Goal: Information Seeking & Learning: Learn about a topic

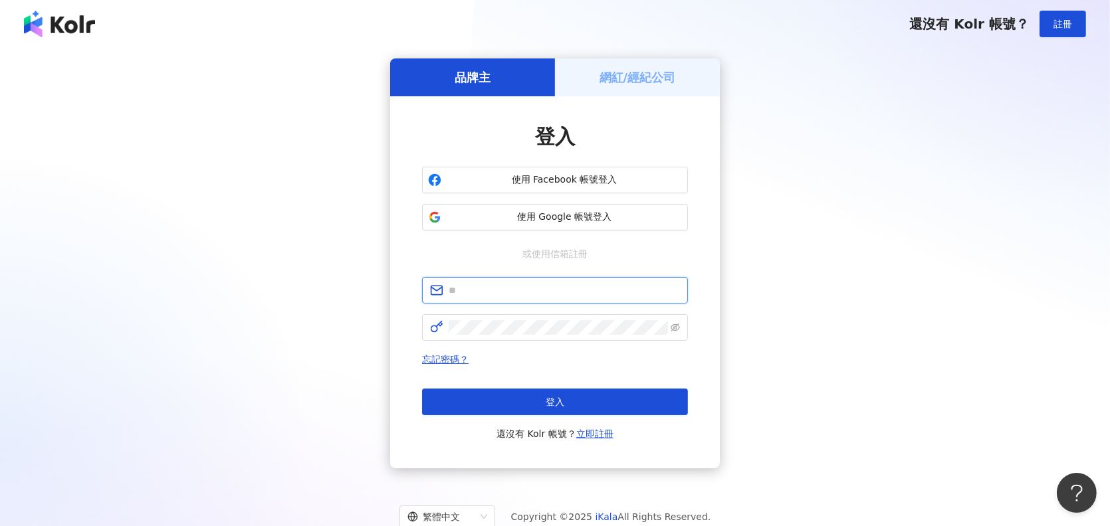
click at [472, 295] on input "text" at bounding box center [564, 290] width 231 height 15
type input "**********"
click at [674, 328] on icon "eye-invisible" at bounding box center [675, 328] width 9 height 8
click at [674, 328] on icon "eye" at bounding box center [675, 327] width 9 height 9
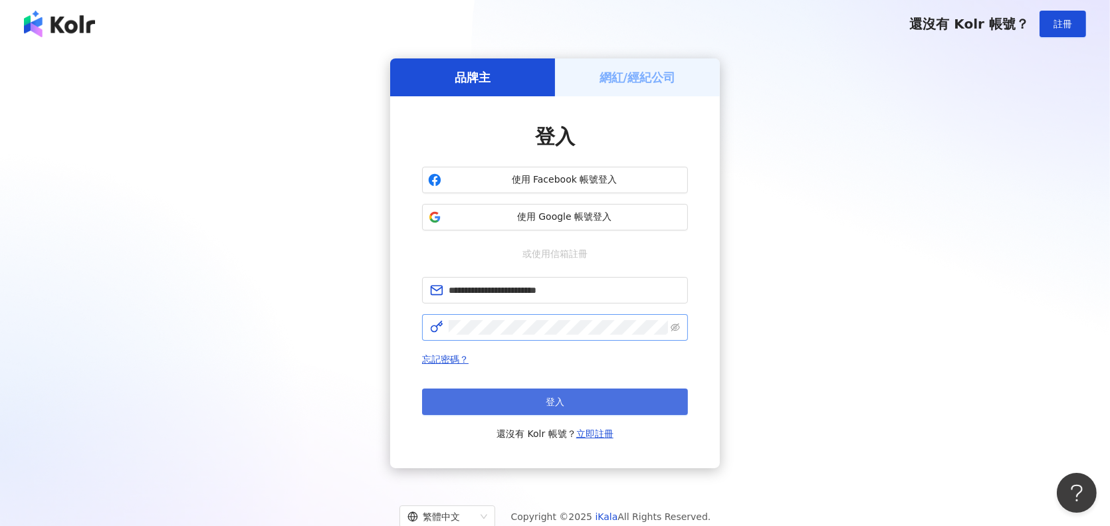
click at [597, 403] on button "登入" at bounding box center [555, 402] width 266 height 27
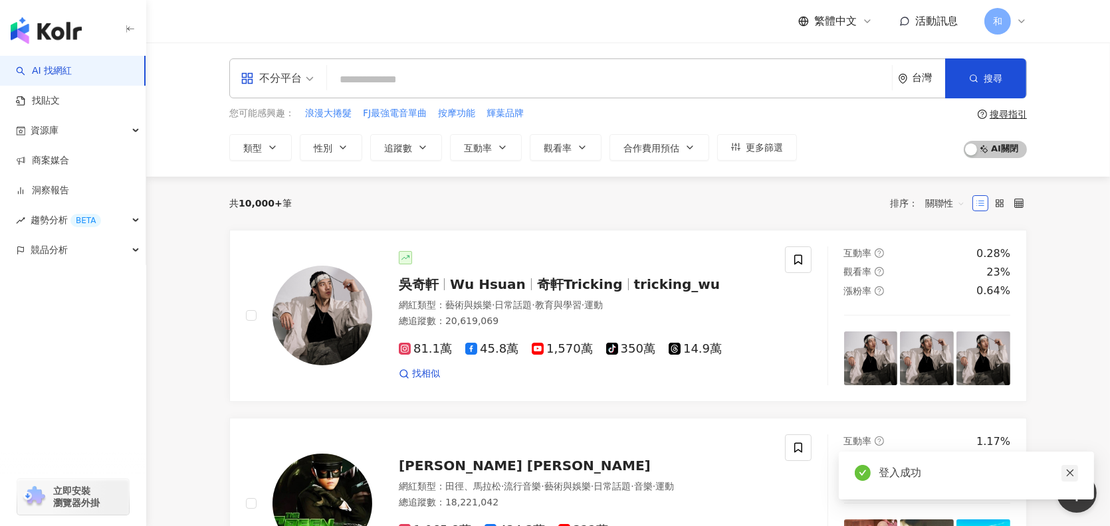
click at [1067, 479] on link at bounding box center [1069, 473] width 17 height 17
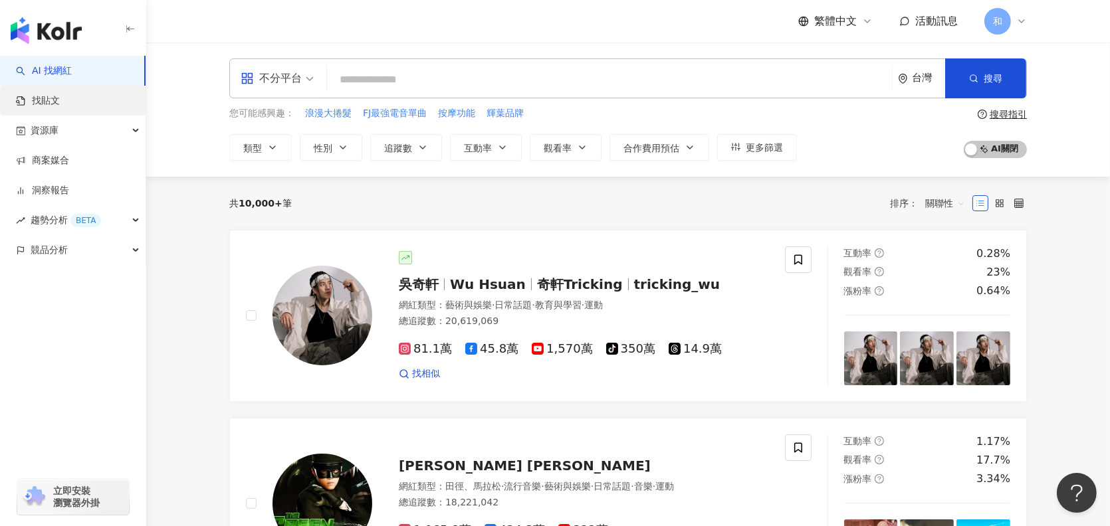
click at [60, 105] on link "找貼文" at bounding box center [38, 100] width 44 height 13
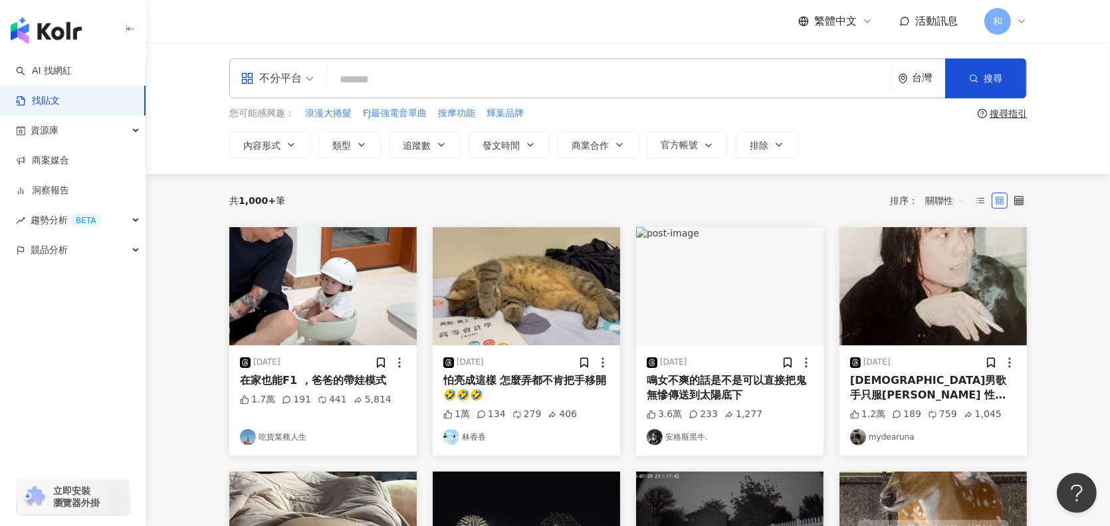
click at [376, 74] on input "search" at bounding box center [609, 79] width 554 height 29
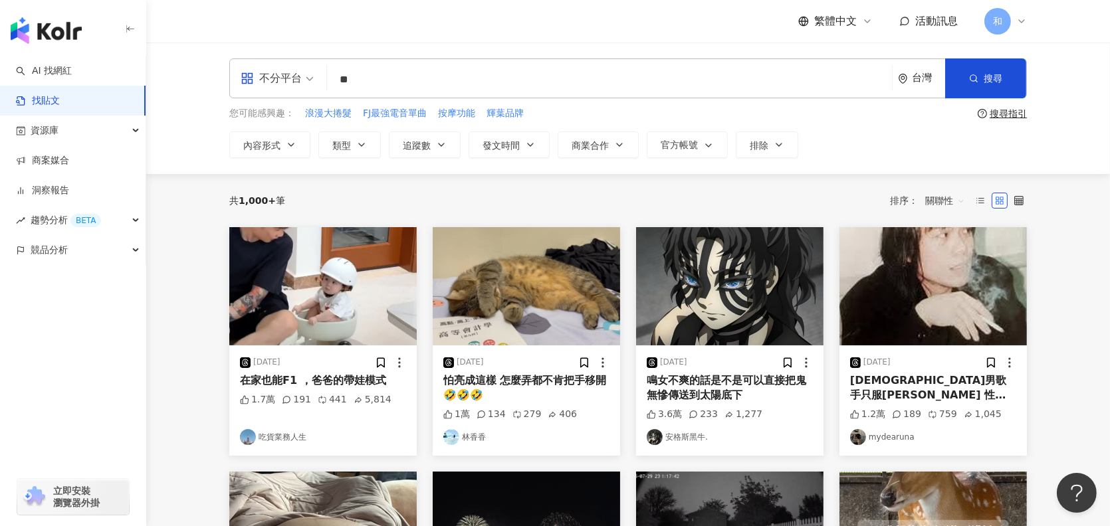
type input "*"
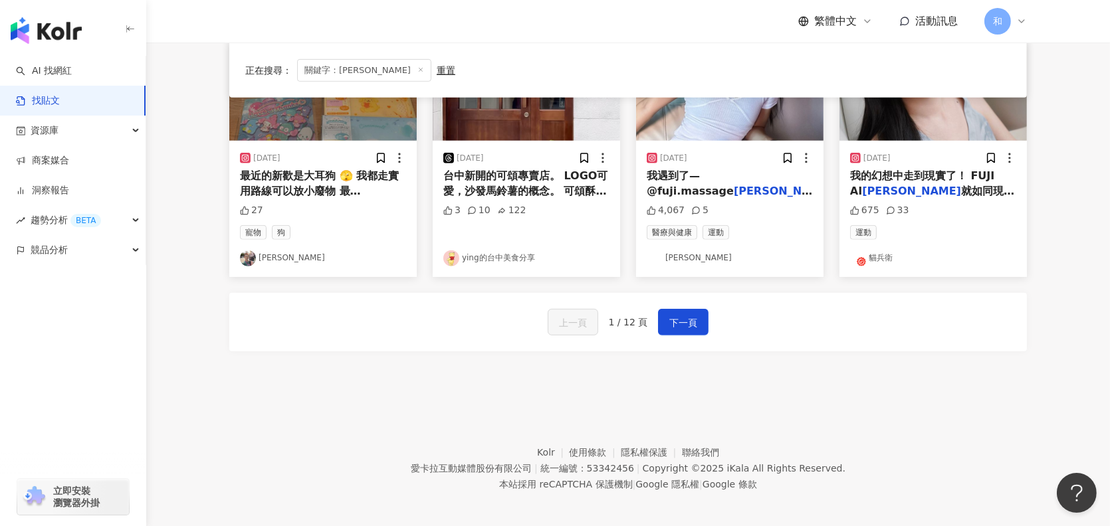
scroll to position [750, 0]
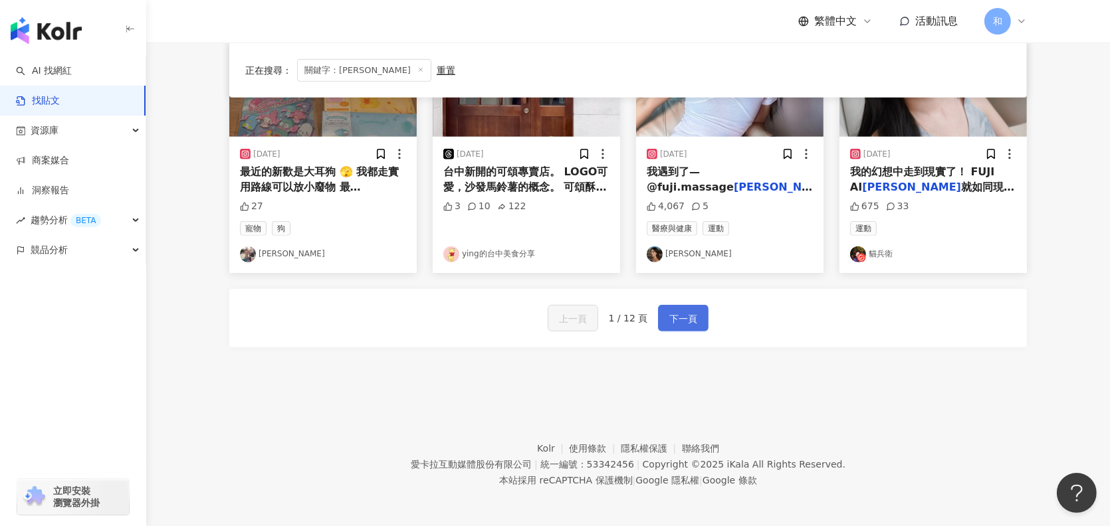
click at [689, 305] on button "下一頁" at bounding box center [683, 318] width 51 height 27
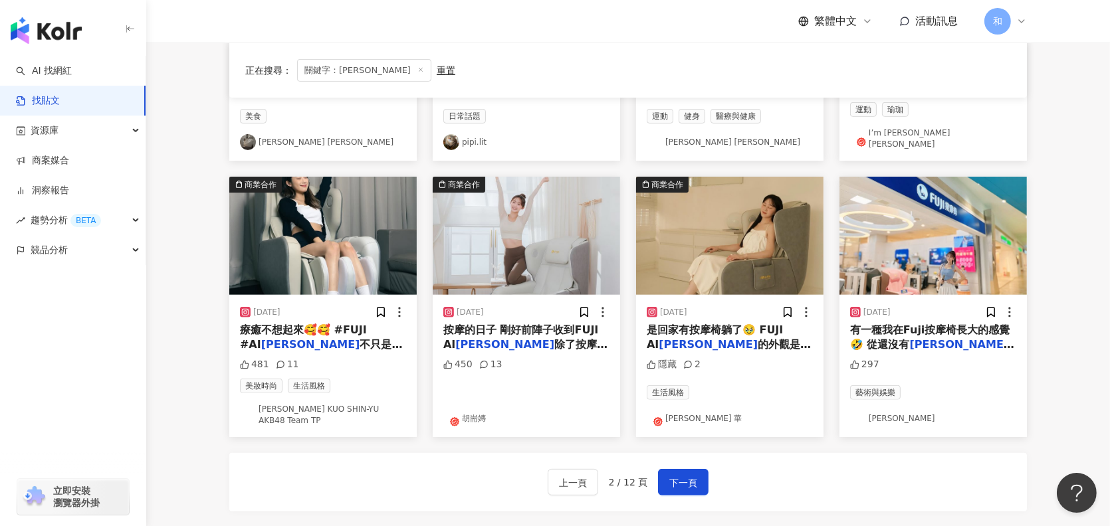
scroll to position [665, 0]
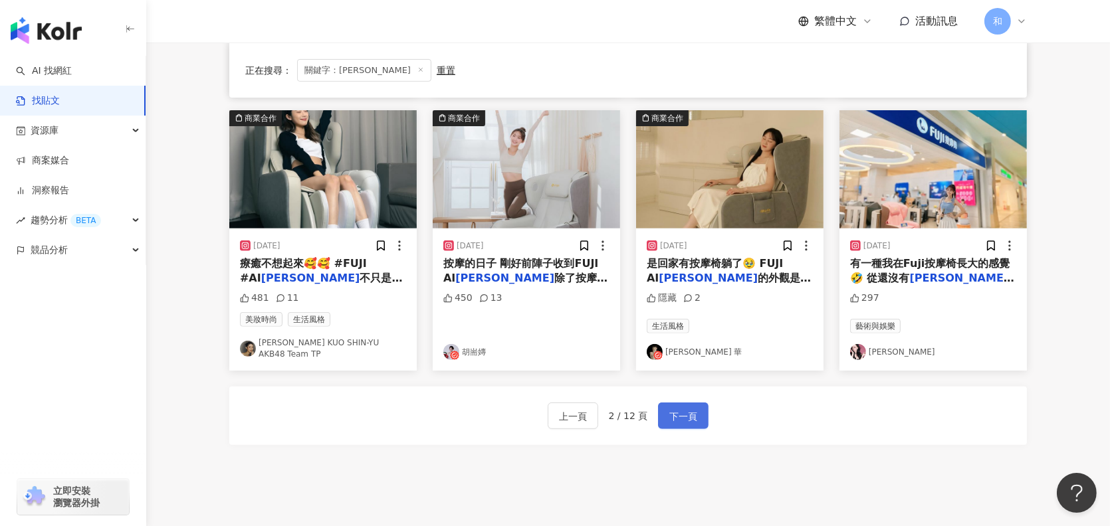
click at [673, 409] on span "下一頁" at bounding box center [683, 417] width 28 height 16
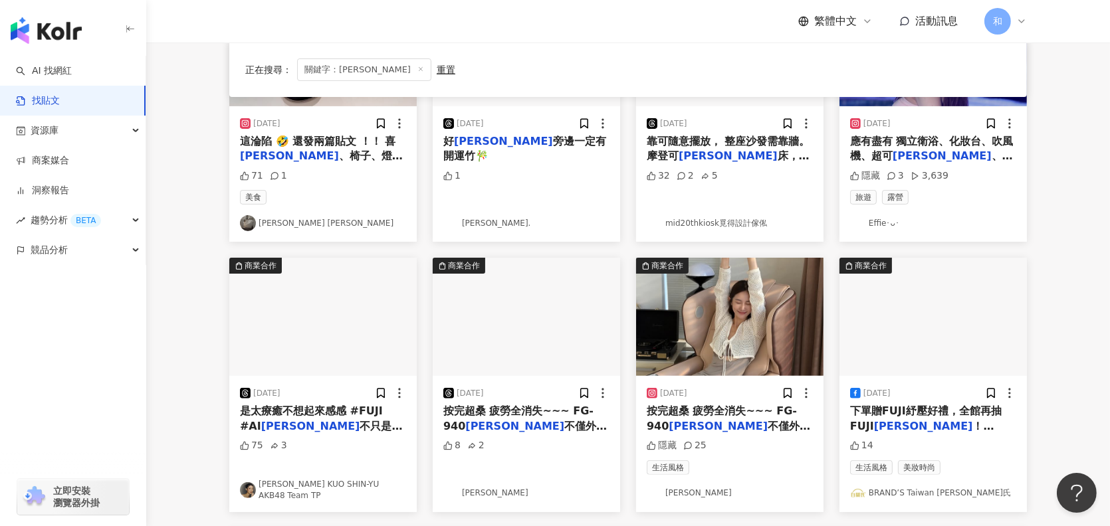
scroll to position [598, 0]
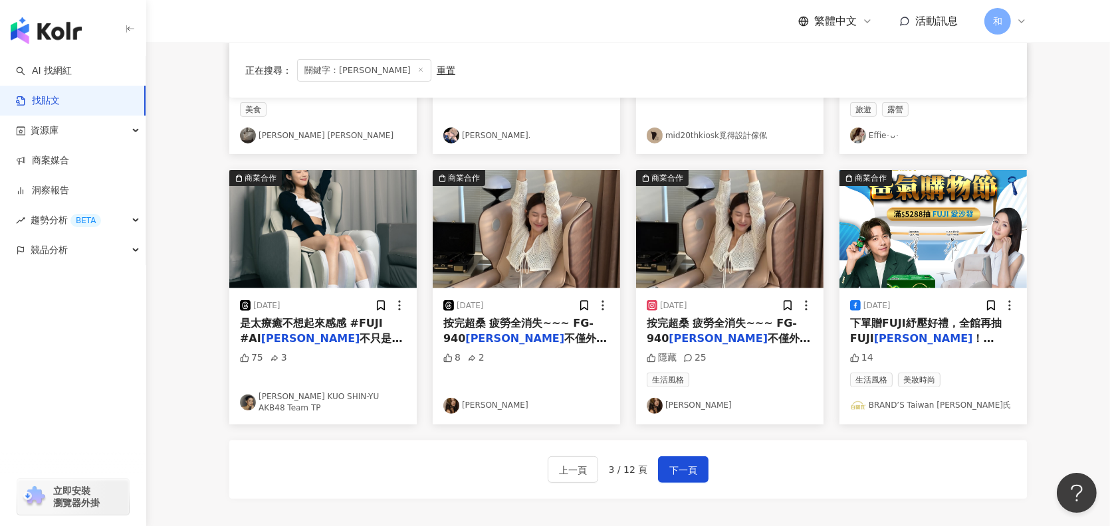
click at [548, 326] on span "按完超桑 疲勞全消失~~~ FG-940" at bounding box center [518, 330] width 150 height 27
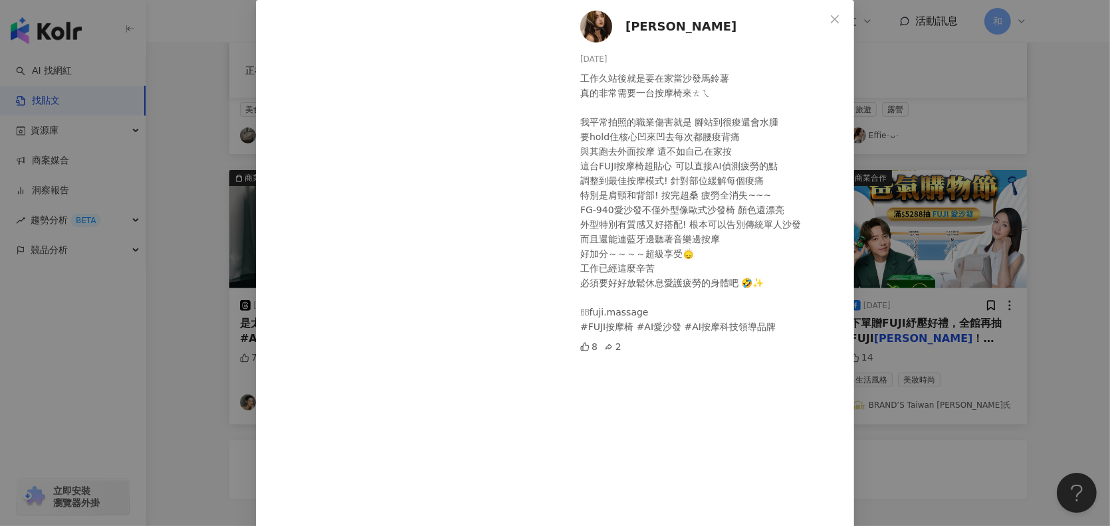
scroll to position [0, 0]
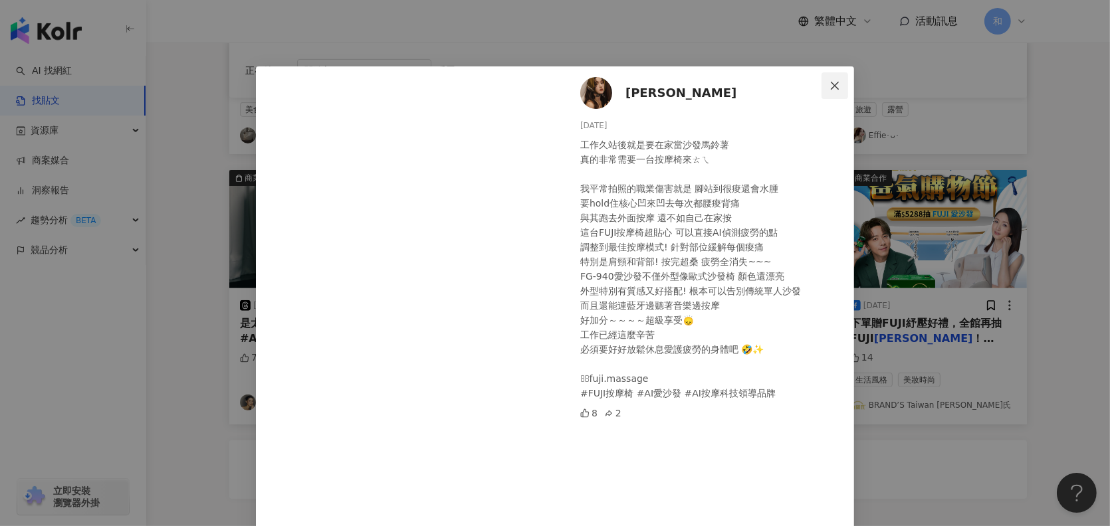
click at [829, 76] on button "Close" at bounding box center [834, 85] width 27 height 27
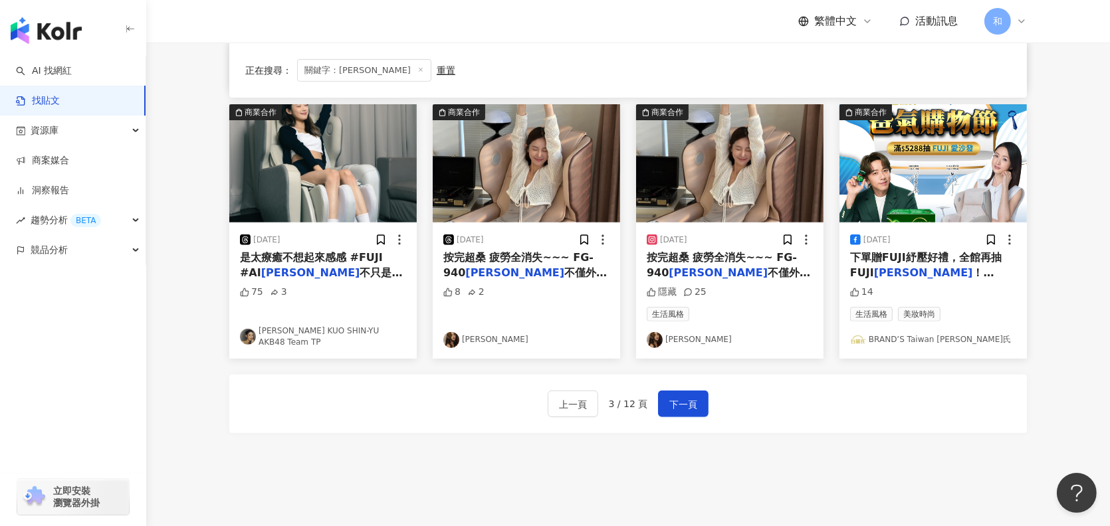
scroll to position [665, 0]
click at [688, 403] on span "下一頁" at bounding box center [683, 404] width 28 height 16
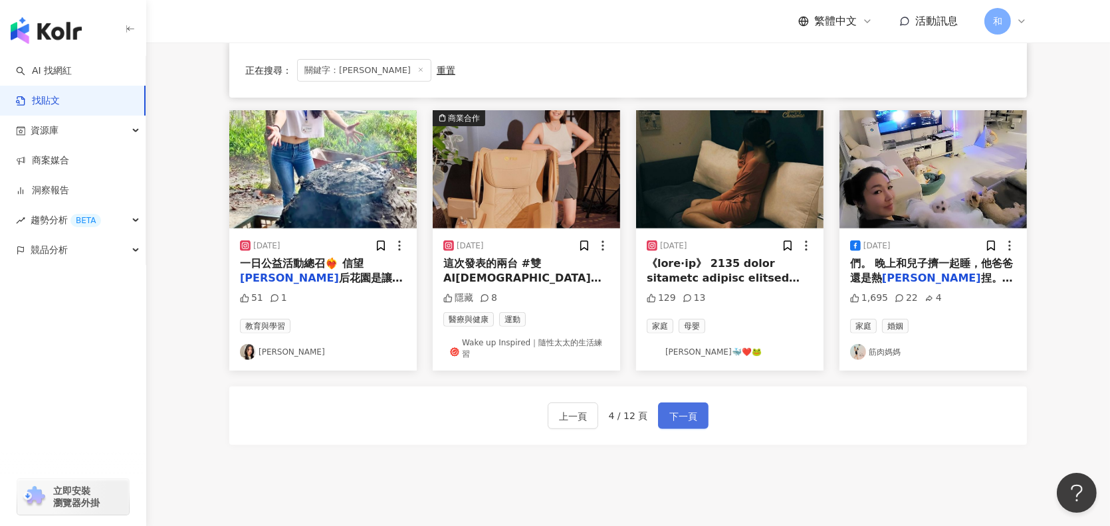
scroll to position [532, 0]
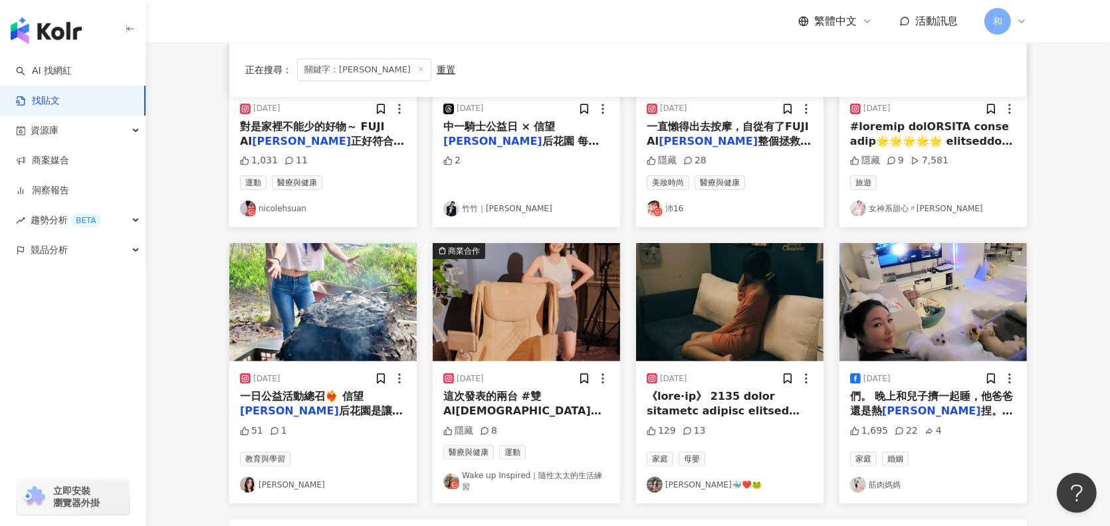
click at [524, 420] on span "都很跟得上智能趨勢，開發了AI智" at bounding box center [521, 433] width 156 height 27
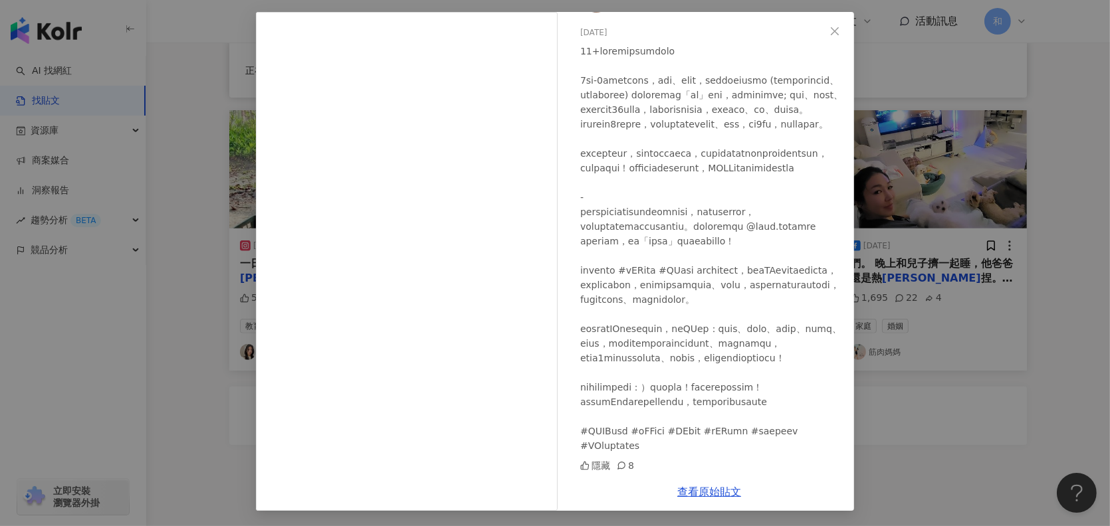
scroll to position [72, 0]
click at [829, 30] on icon "close" at bounding box center [834, 31] width 11 height 11
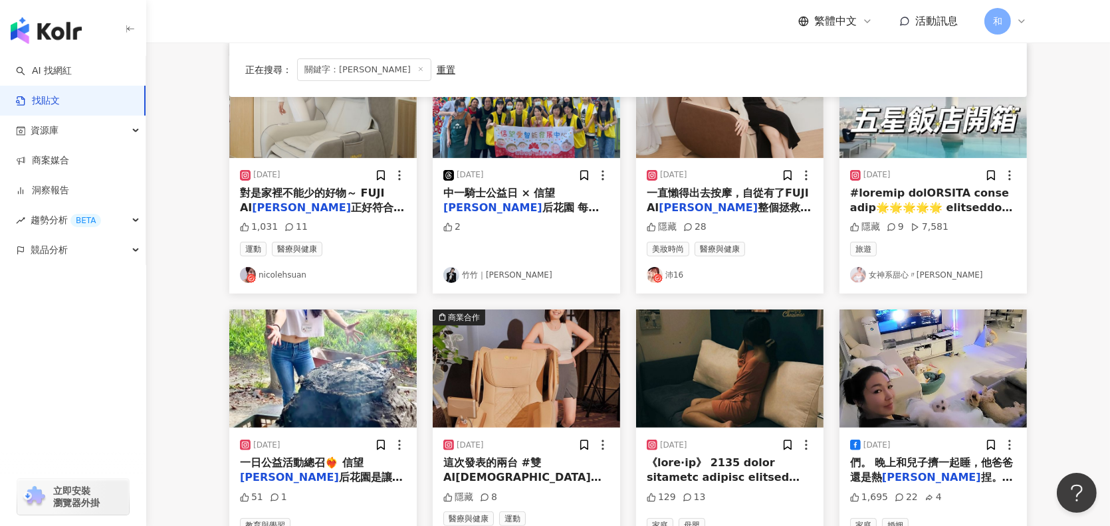
scroll to position [0, 0]
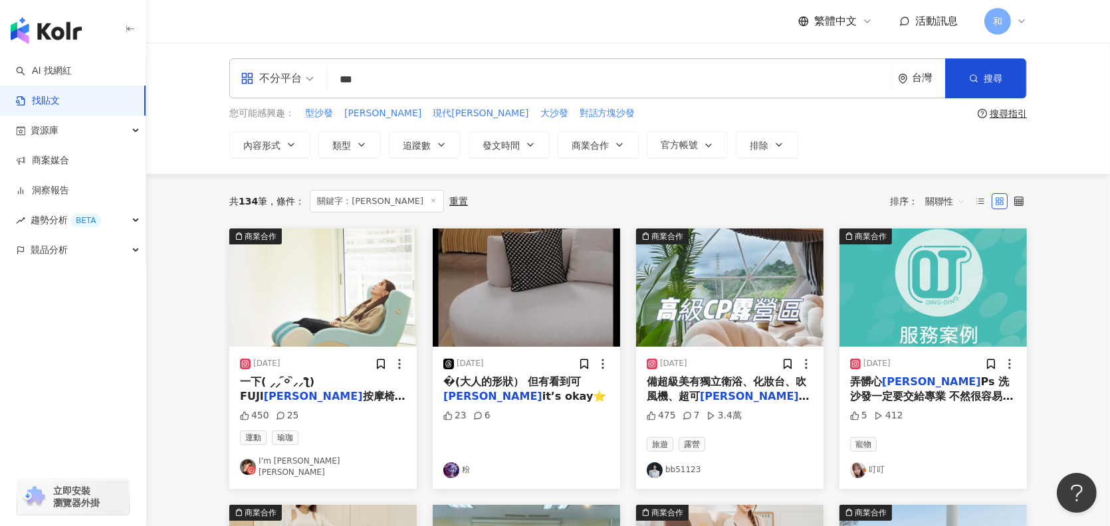
click at [309, 81] on span "不分平台" at bounding box center [277, 78] width 73 height 21
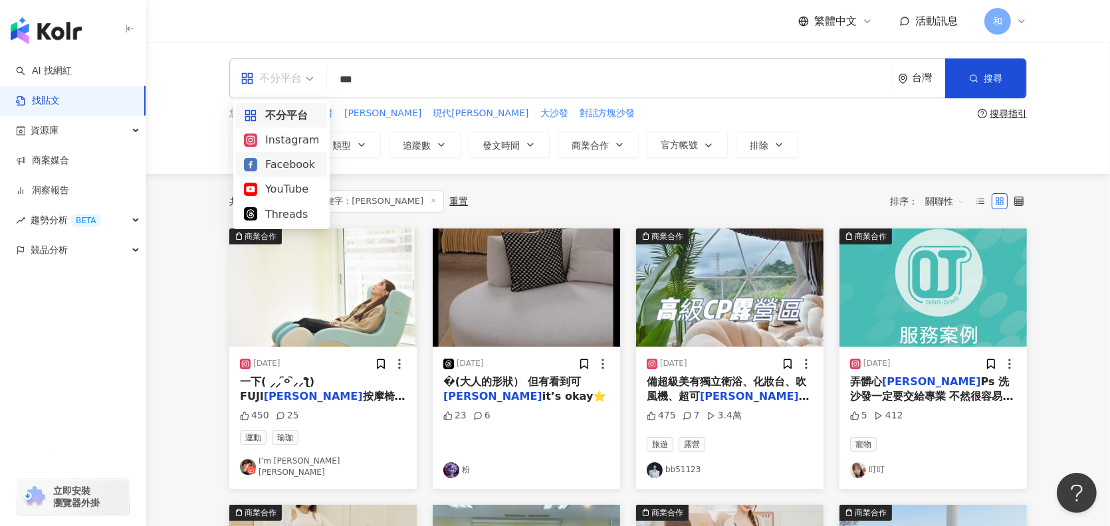
click at [280, 166] on div "Facebook" at bounding box center [281, 164] width 75 height 17
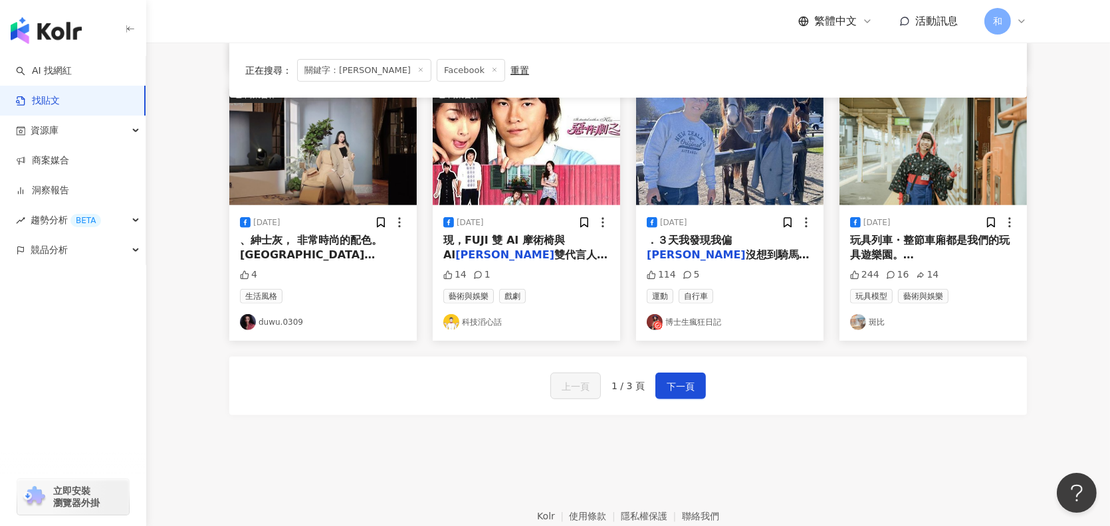
scroll to position [731, 0]
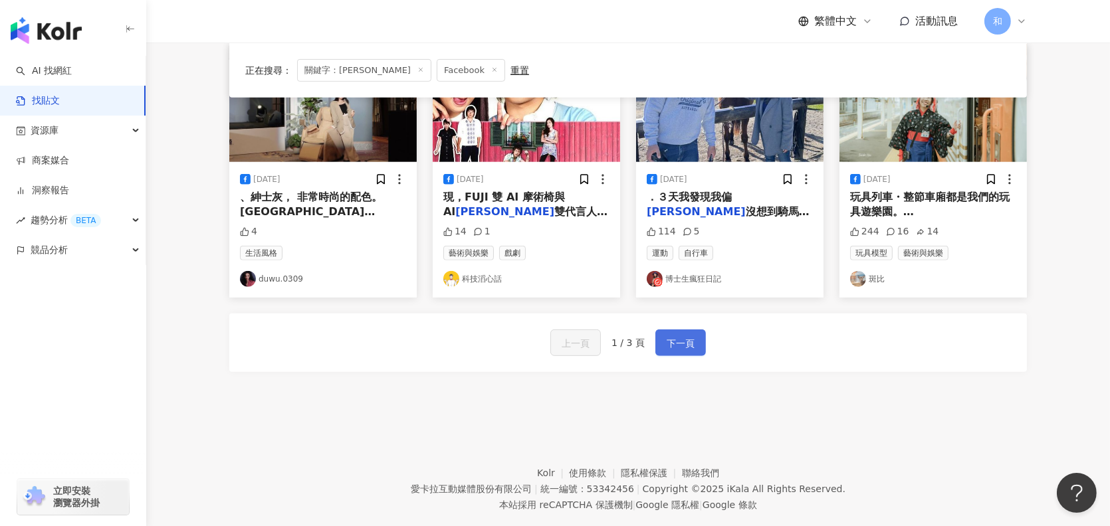
click at [671, 340] on span "下一頁" at bounding box center [681, 344] width 28 height 16
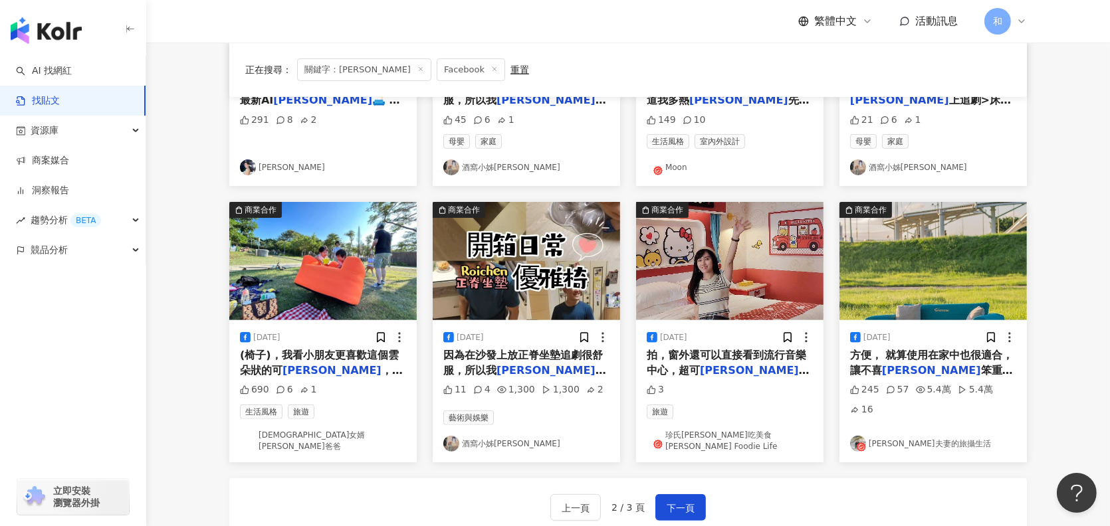
scroll to position [598, 0]
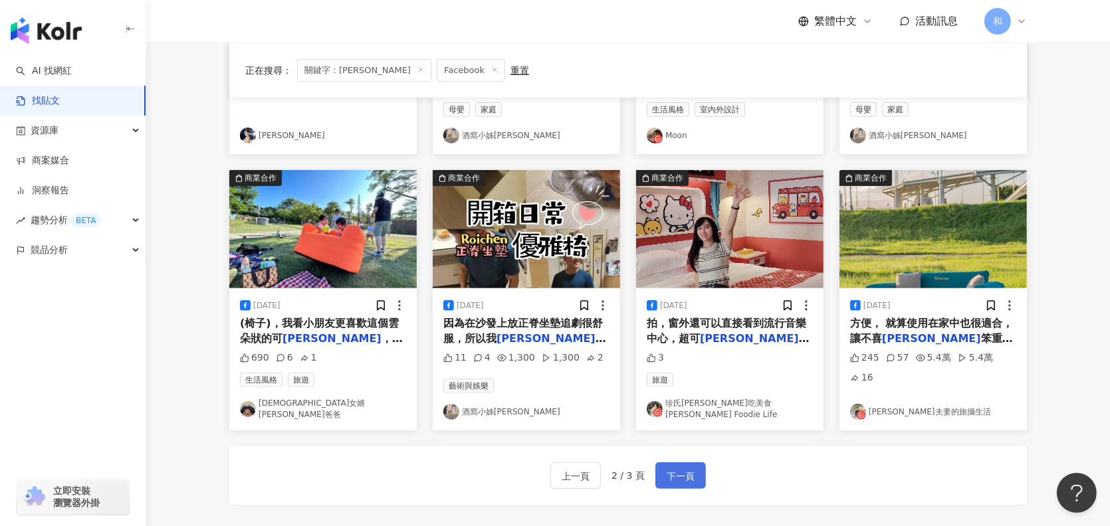
click at [669, 472] on span "下一頁" at bounding box center [681, 477] width 28 height 16
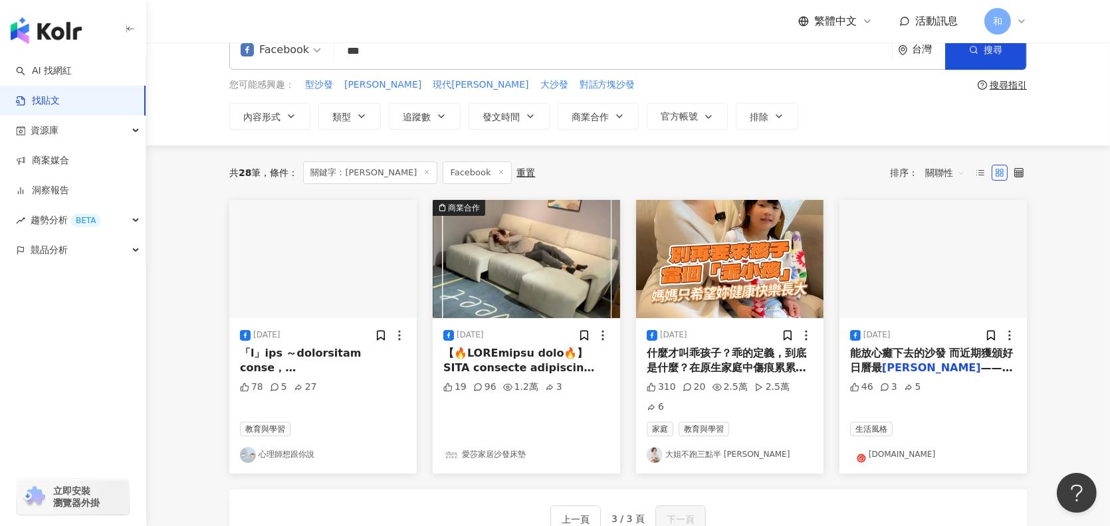
scroll to position [0, 0]
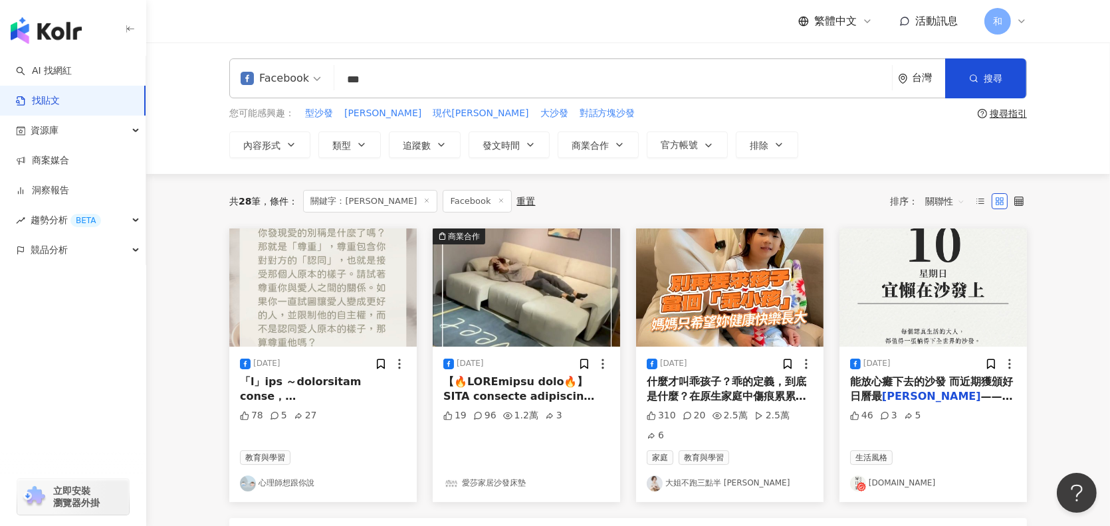
drag, startPoint x: 379, startPoint y: 79, endPoint x: 346, endPoint y: 75, distance: 33.5
click at [346, 75] on input "***" at bounding box center [613, 79] width 547 height 29
paste input "search"
type input "***"
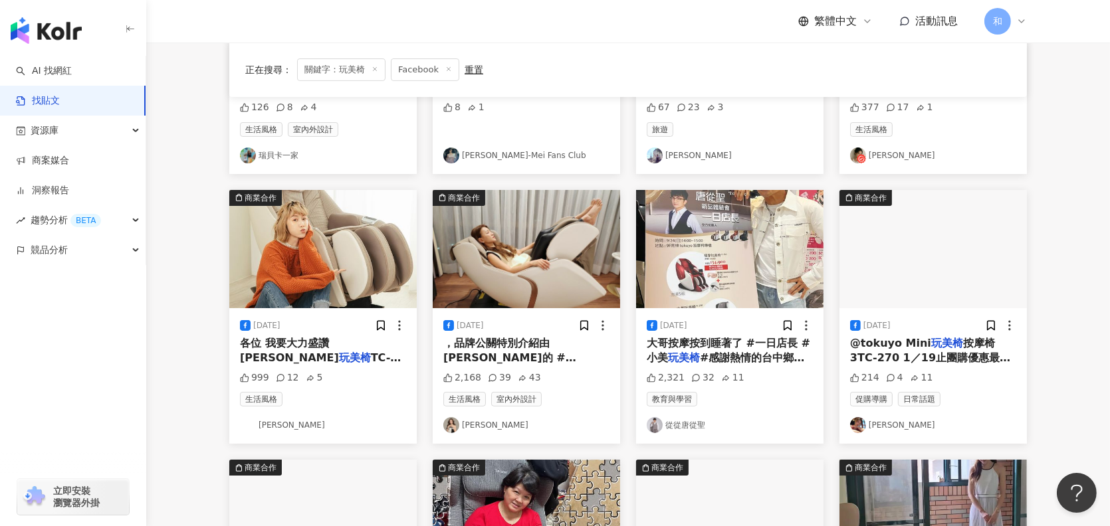
scroll to position [332, 0]
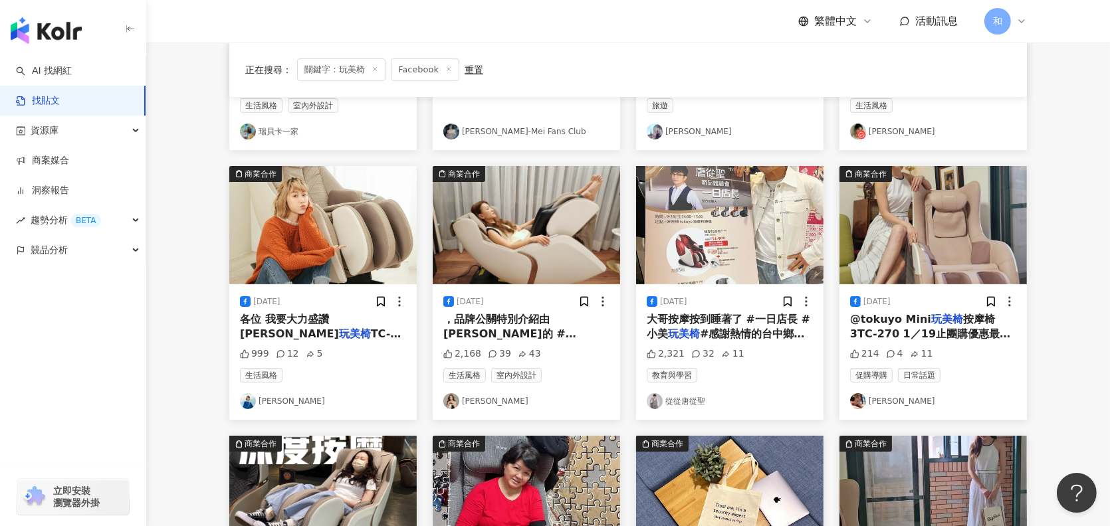
click at [270, 313] on span "各位 我要大力盛讚 [PERSON_NAME]" at bounding box center [289, 326] width 99 height 27
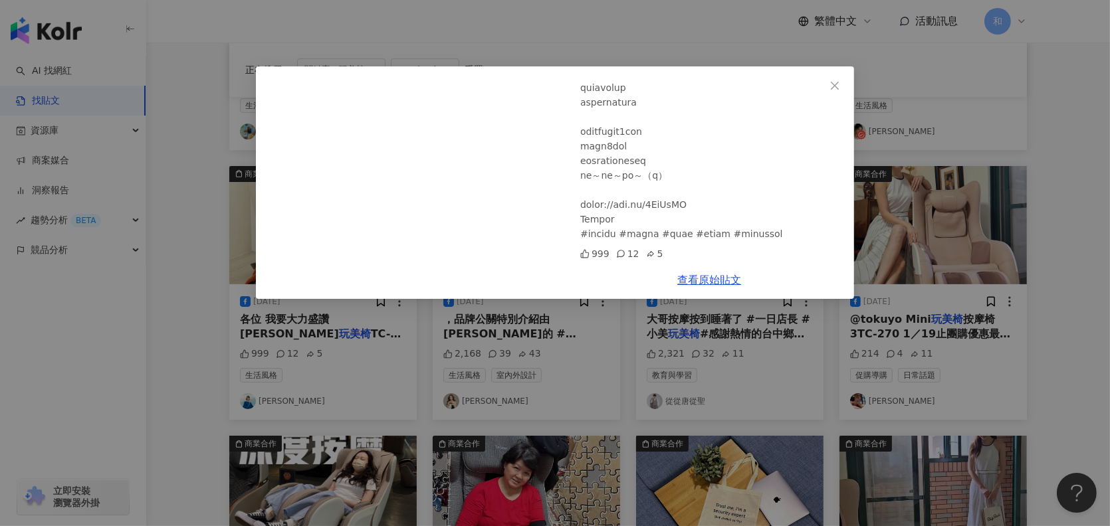
scroll to position [685, 0]
click at [845, 80] on span "Close" at bounding box center [834, 85] width 27 height 11
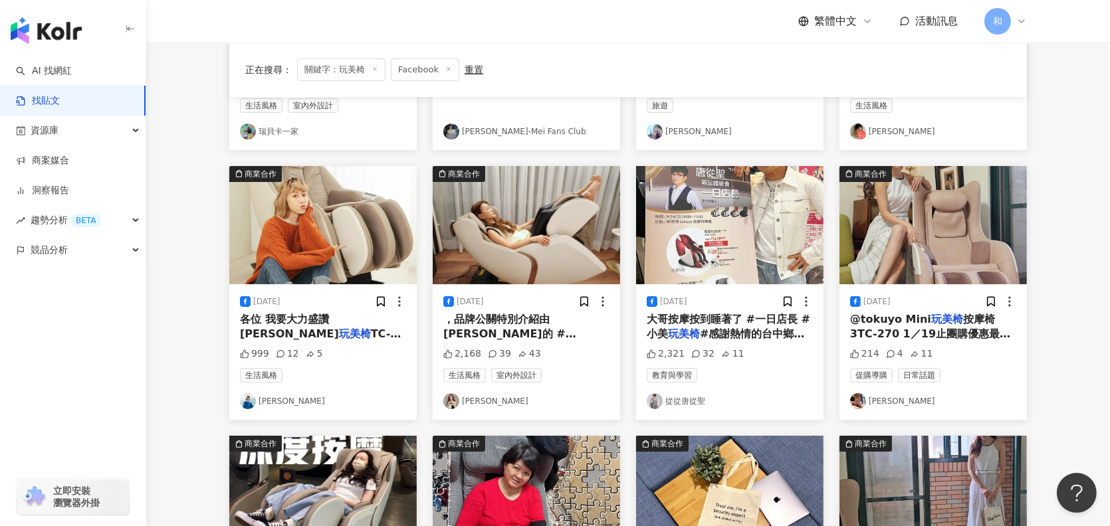
click at [968, 333] on span "按摩椅3TC-270 1／19止團購優惠最後倒數囉～ 大家們可以到#tokuyo門市試坐感受體驗 也可以訂購後到府安裝，試用期搶先在家體驗唷！ 快點開子嘉專屬…" at bounding box center [932, 393] width 165 height 161
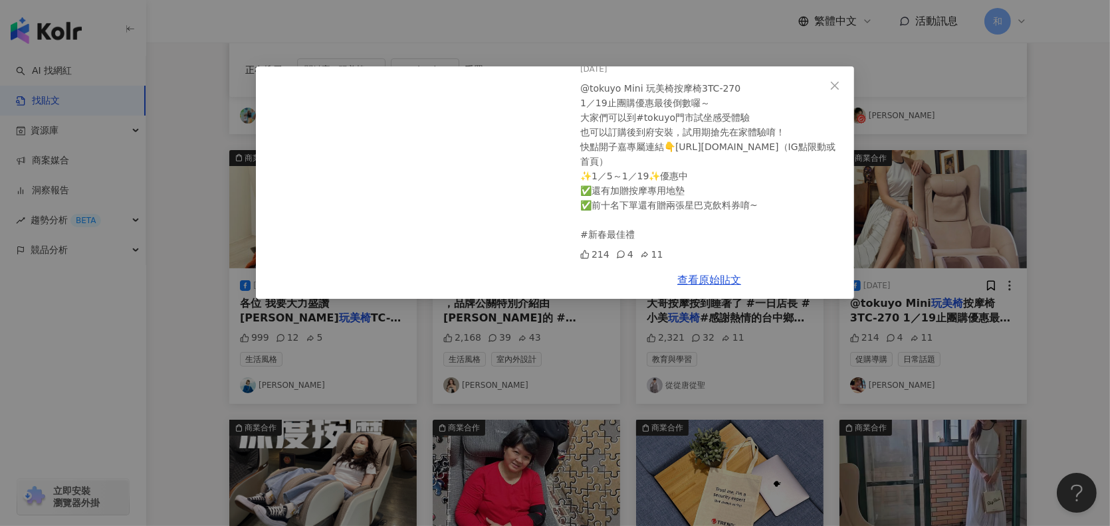
scroll to position [266, 0]
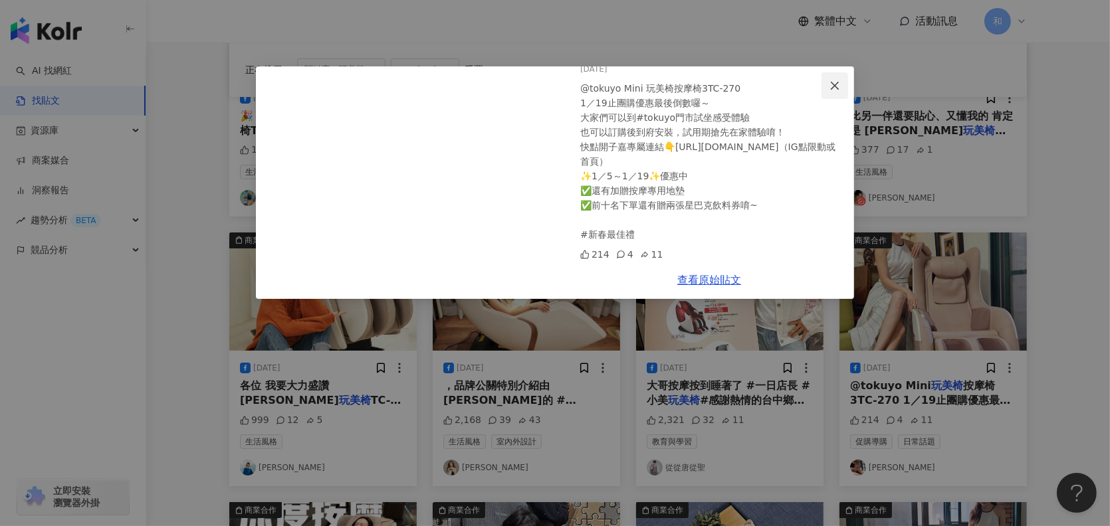
click at [836, 86] on icon "close" at bounding box center [835, 85] width 8 height 8
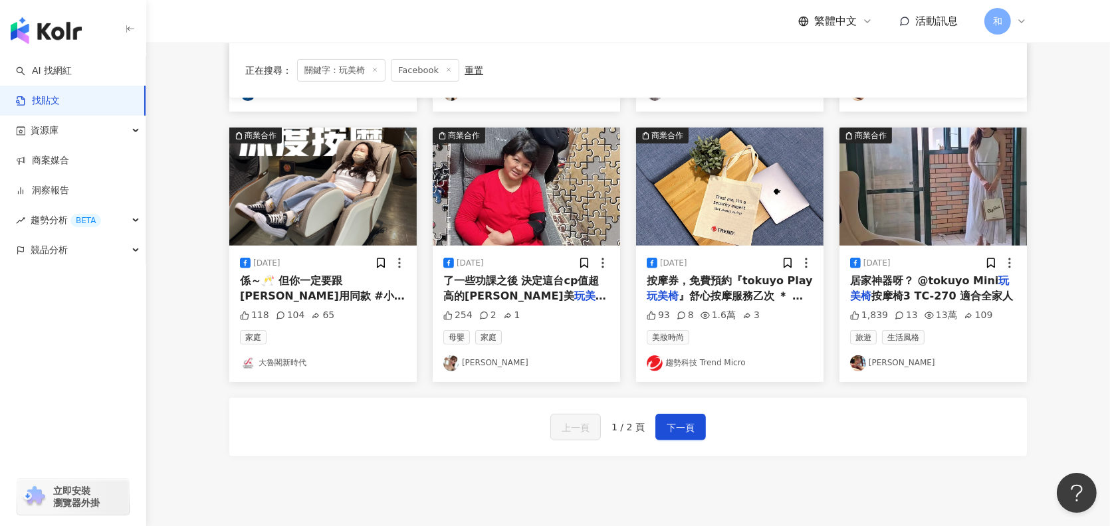
scroll to position [665, 0]
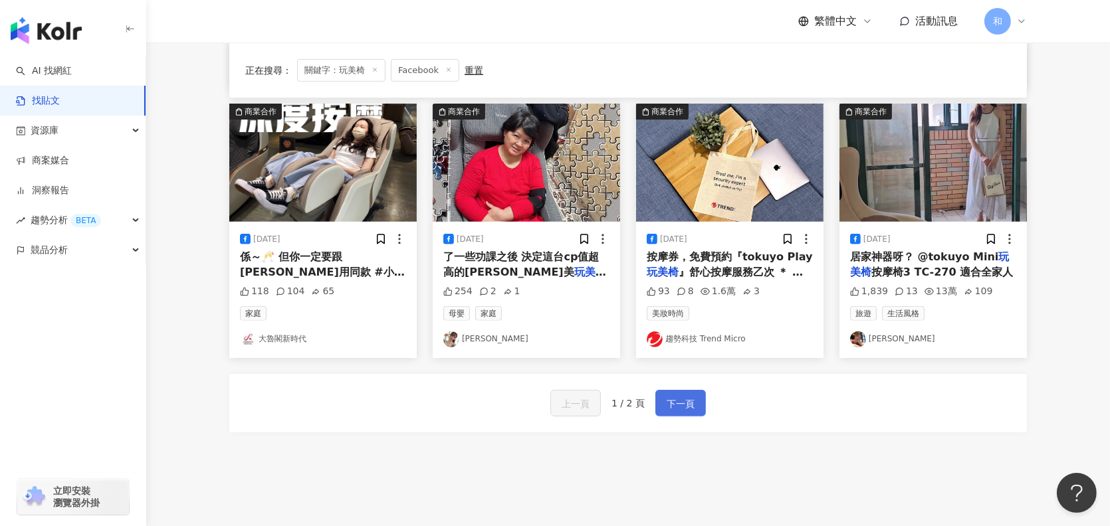
click at [686, 403] on span "下一頁" at bounding box center [681, 404] width 28 height 16
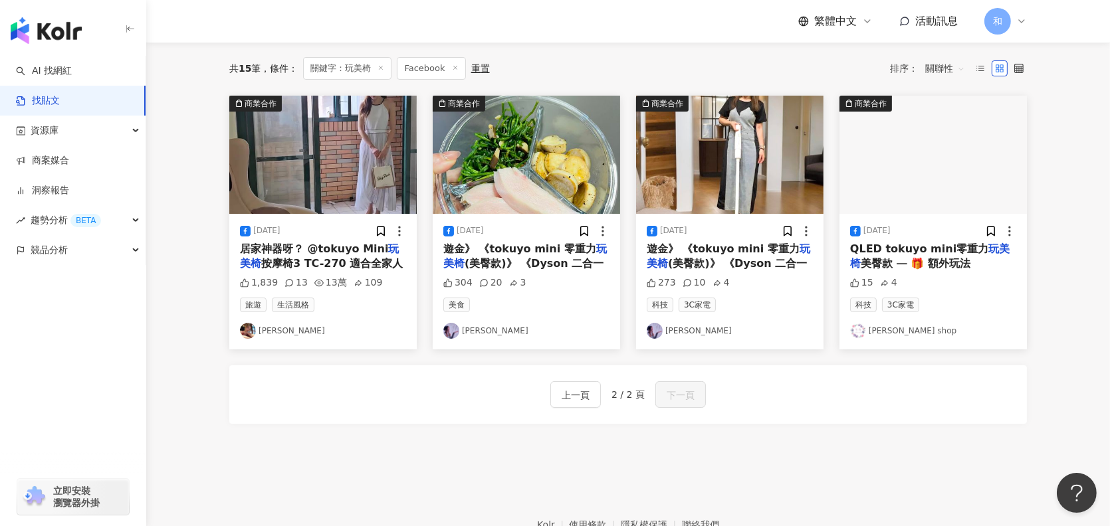
scroll to position [0, 0]
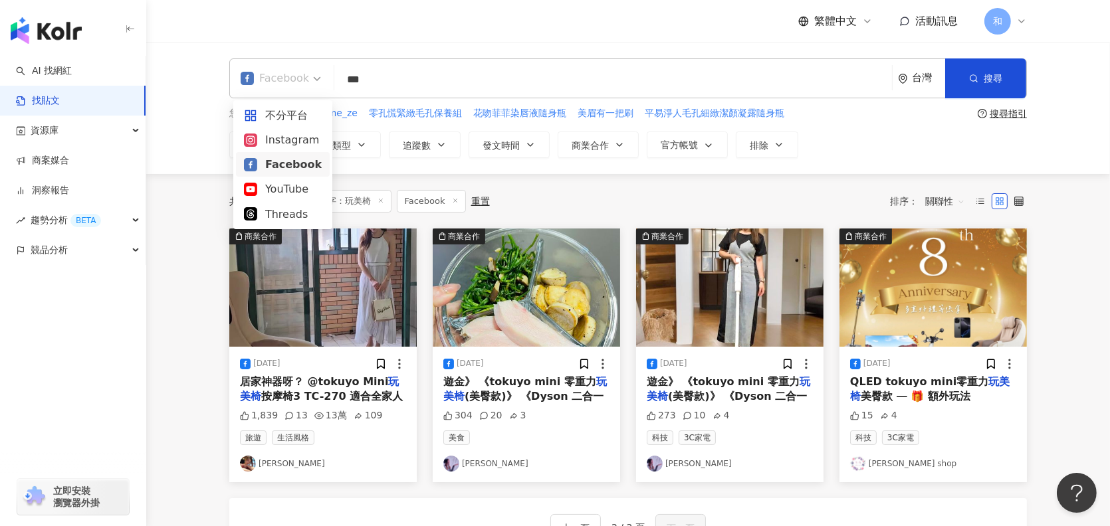
click at [306, 80] on div "Facebook" at bounding box center [275, 78] width 68 height 21
click at [285, 148] on div "Instagram" at bounding box center [283, 140] width 78 height 17
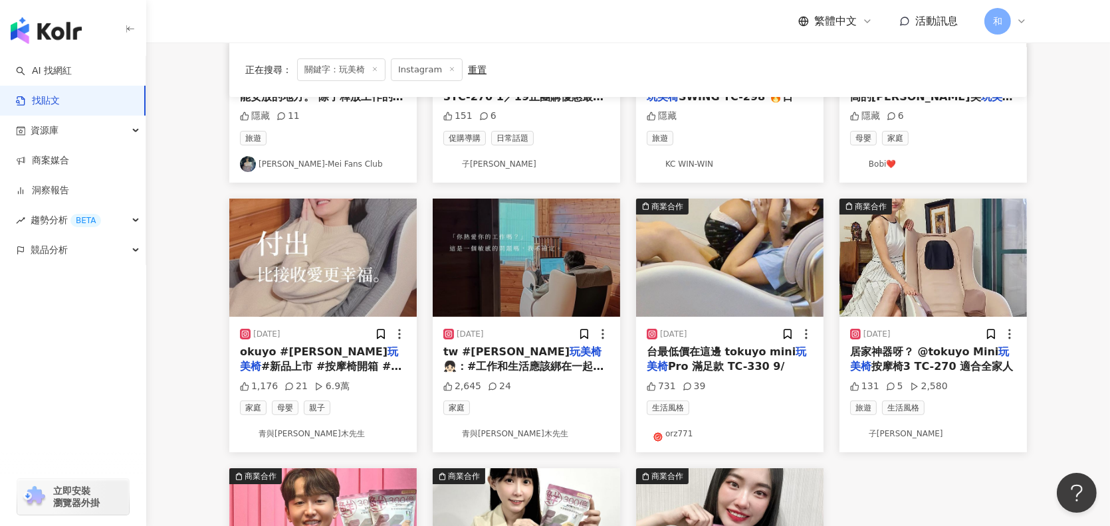
scroll to position [332, 0]
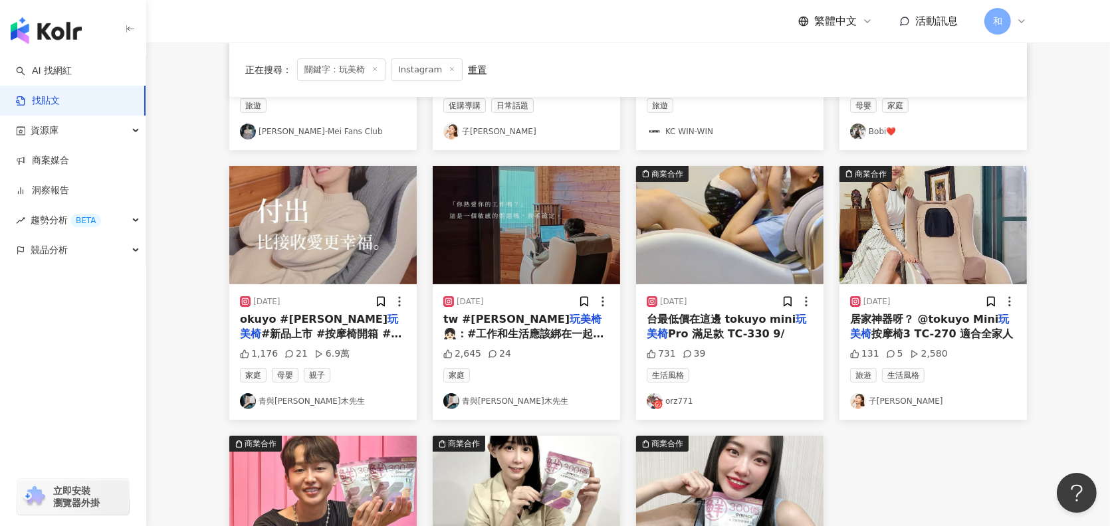
click at [540, 328] on span "👧🏻：#工作和生活應該綁在一起嗎？" at bounding box center [523, 341] width 160 height 27
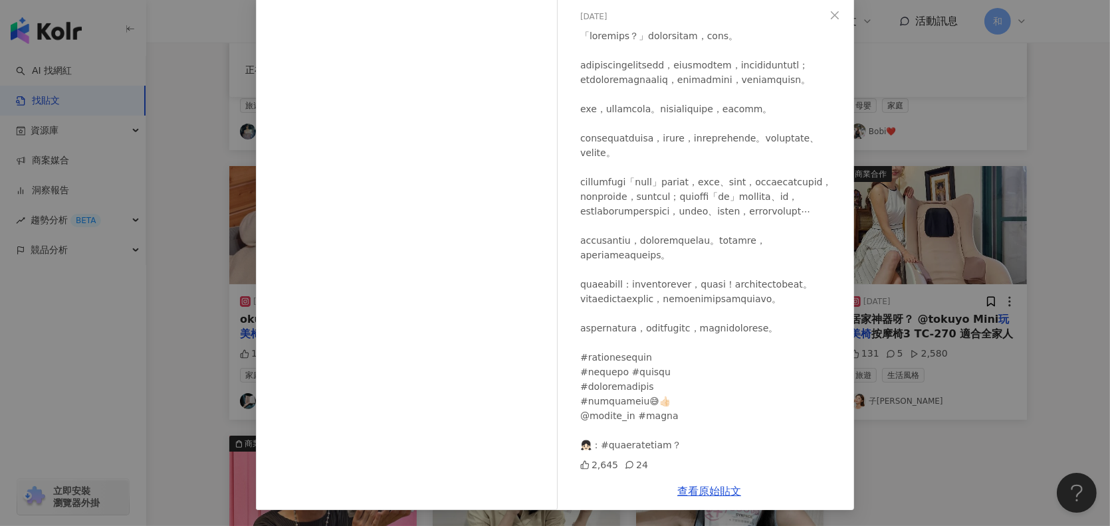
scroll to position [199, 0]
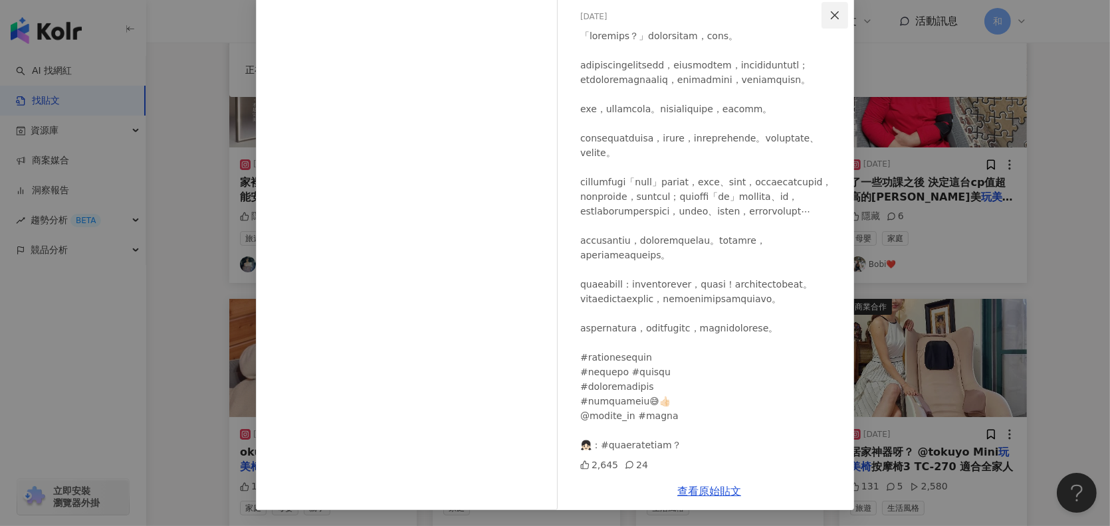
click at [835, 13] on span "Close" at bounding box center [834, 15] width 27 height 11
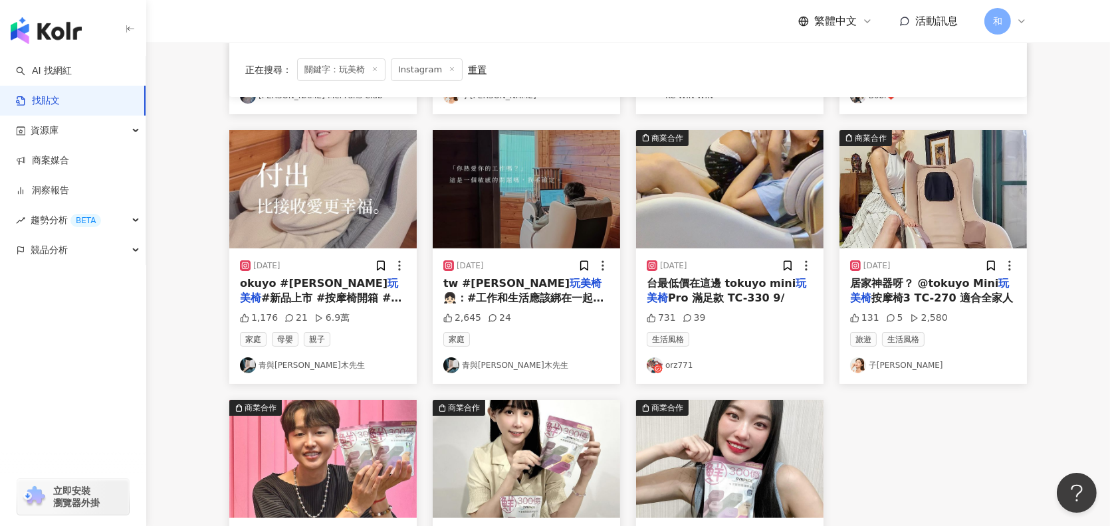
scroll to position [399, 0]
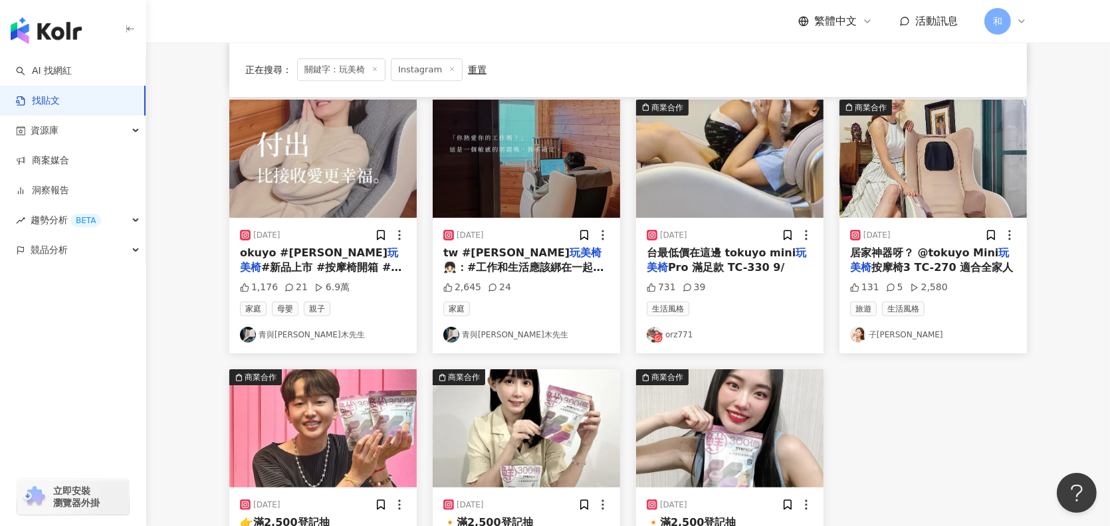
click at [277, 252] on span "okuyo #[PERSON_NAME]" at bounding box center [314, 253] width 148 height 13
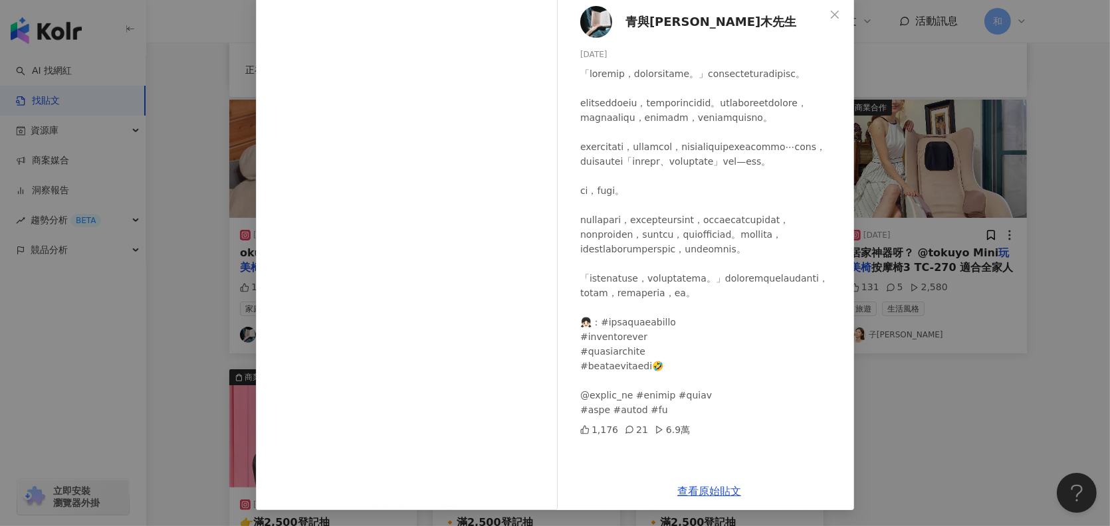
scroll to position [0, 0]
click at [831, 15] on icon "close" at bounding box center [835, 14] width 8 height 8
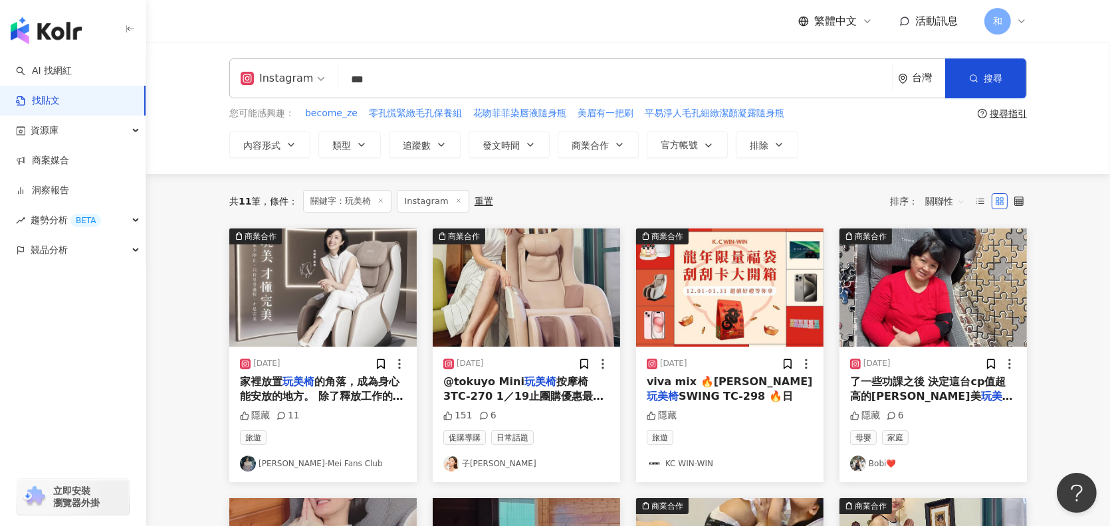
click at [413, 84] on input "***" at bounding box center [615, 79] width 543 height 29
click at [332, 395] on span "的角落，成為身心能安放的地方。 除了釋放工作的壓力，放鬆運動和旅行過後的疲憊，有時在" at bounding box center [321, 404] width 163 height 57
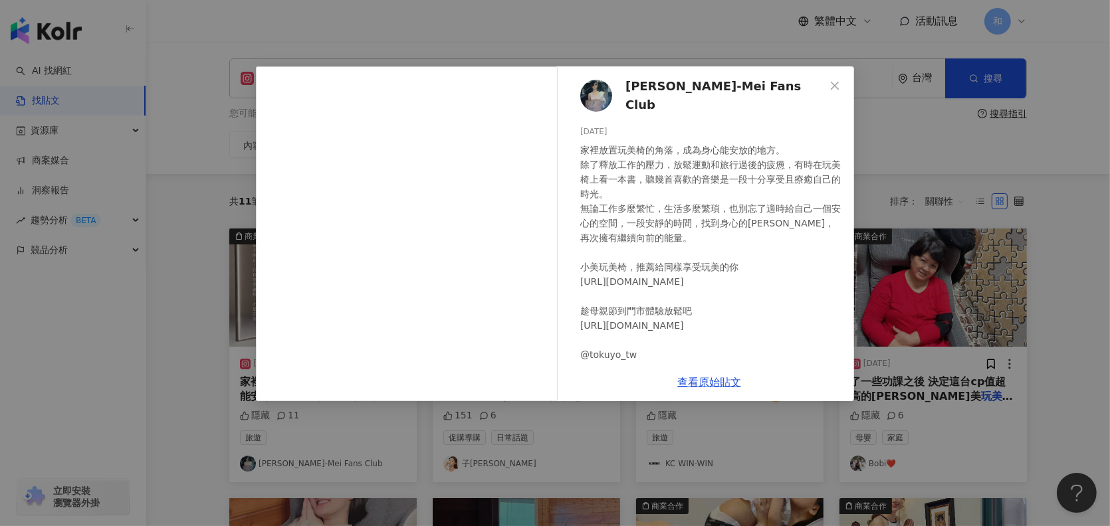
scroll to position [13, 0]
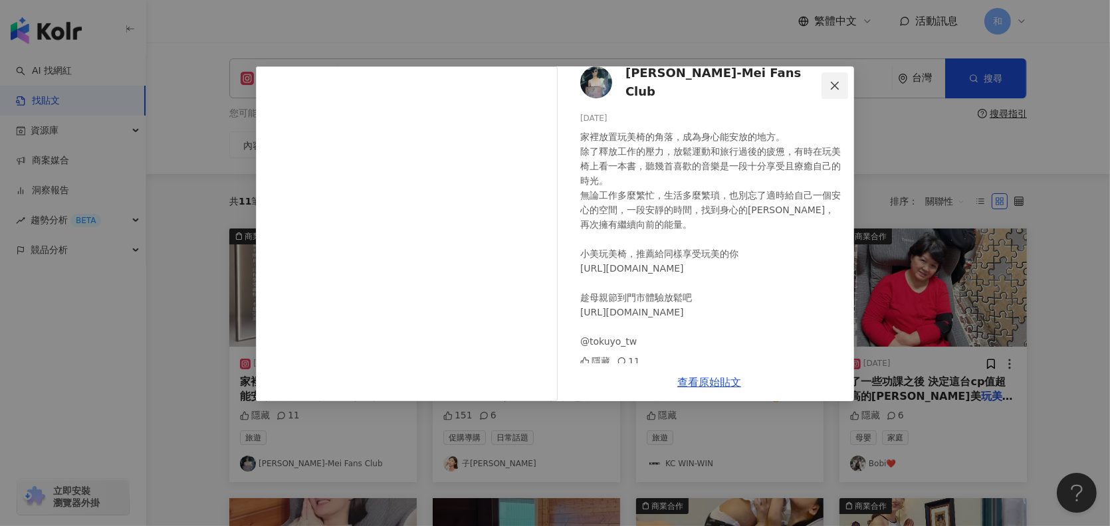
click at [842, 81] on span "Close" at bounding box center [834, 85] width 27 height 11
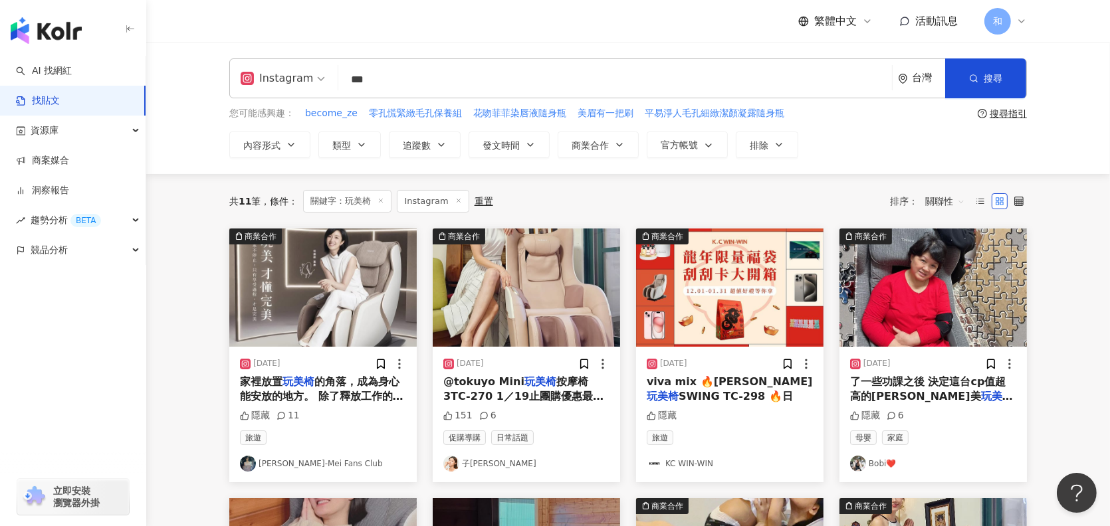
click at [557, 384] on span "按摩椅3TC-270 1／19止團購優惠最後倒數囉～ 大家們可以到#tokuyo門市試坐感受體驗 也可以訂購後到府安裝，試用期搶先在家體驗唷！ 快點開子嘉專屬…" at bounding box center [525, 456] width 165 height 161
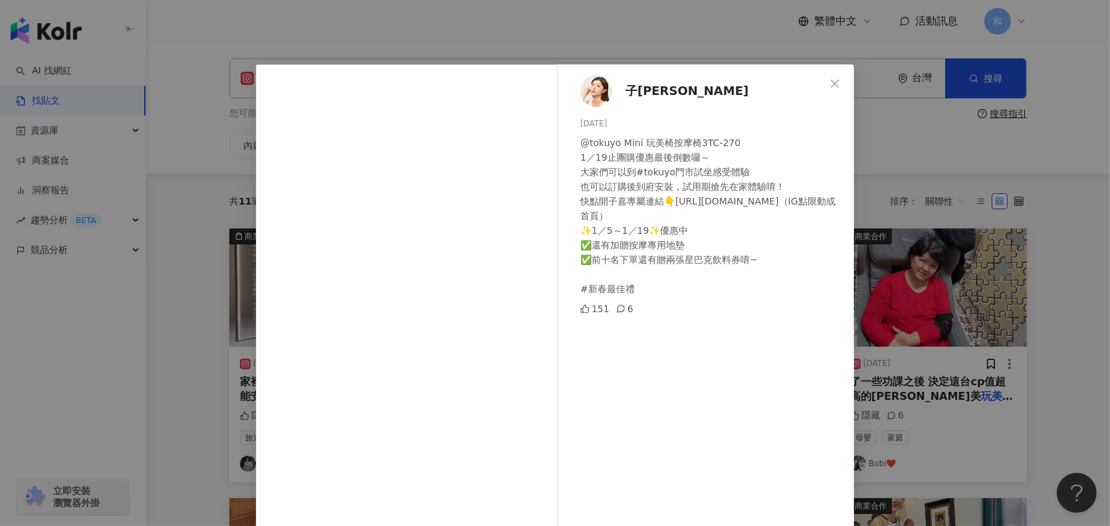
scroll to position [0, 0]
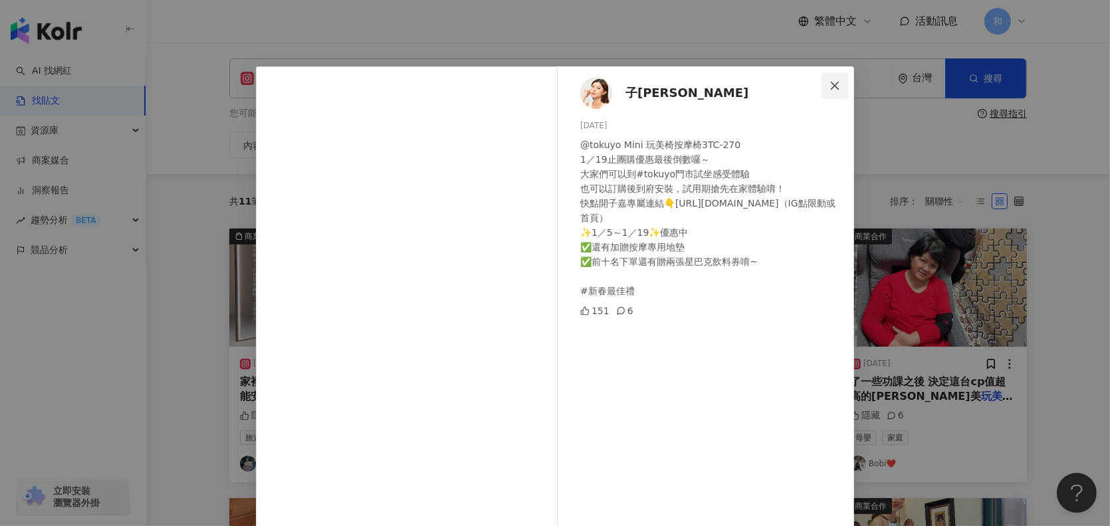
click at [832, 89] on icon "close" at bounding box center [834, 85] width 11 height 11
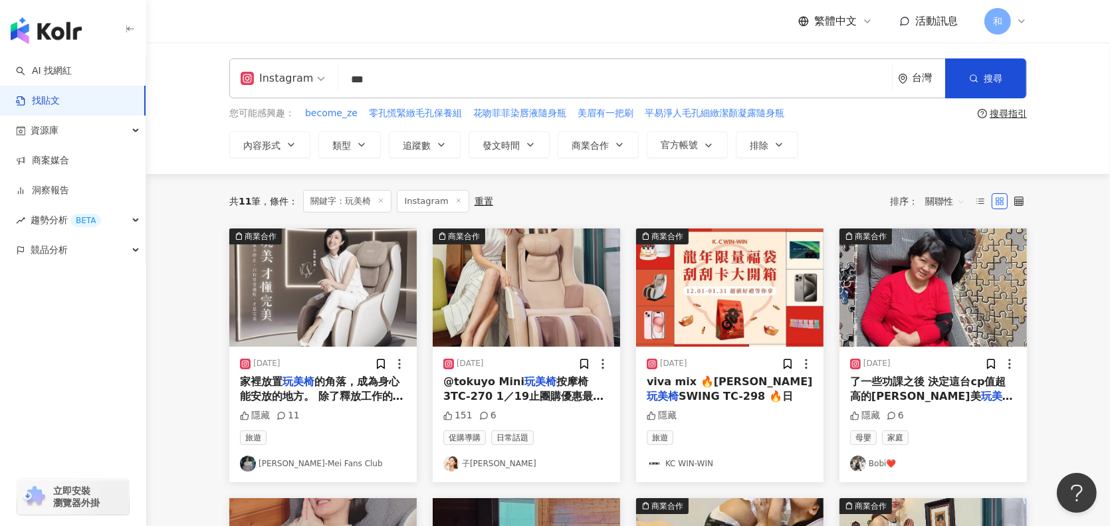
click at [941, 405] on span "TC-298 享受一場自己頂級S" at bounding box center [919, 411] width 138 height 13
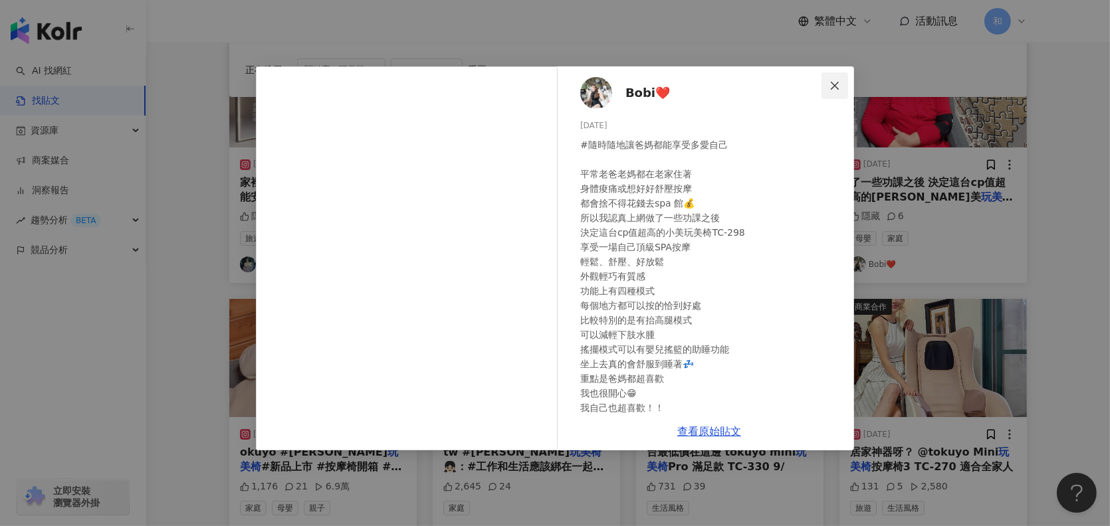
click at [833, 86] on icon "close" at bounding box center [834, 85] width 11 height 11
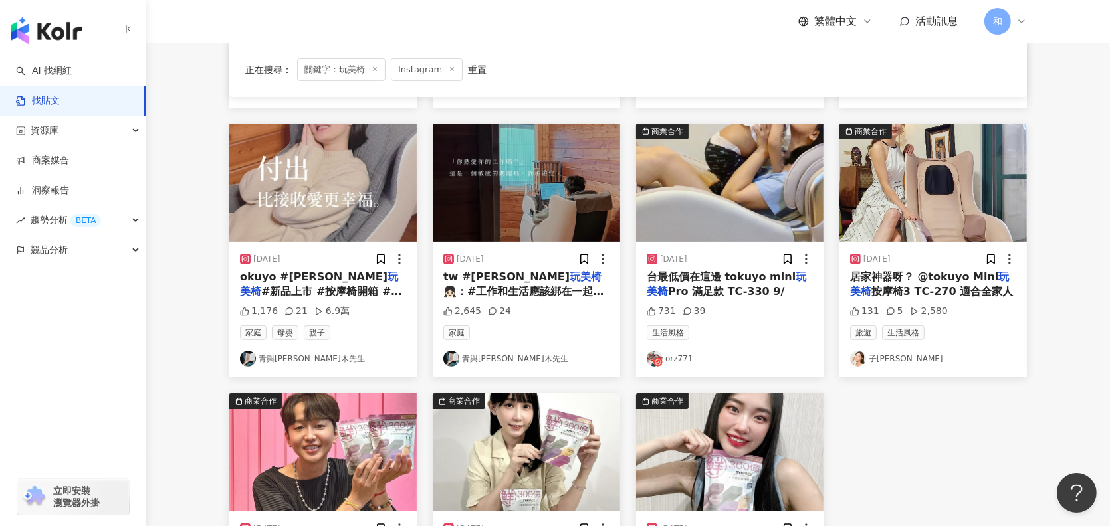
scroll to position [399, 0]
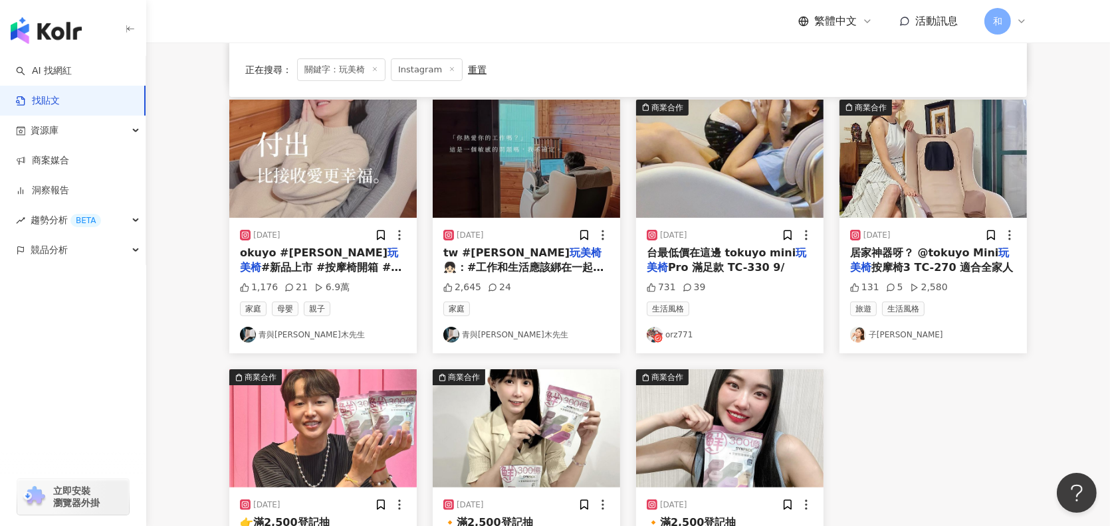
click at [934, 268] on span "按摩椅3 TC-270 適合全家人" at bounding box center [942, 267] width 142 height 13
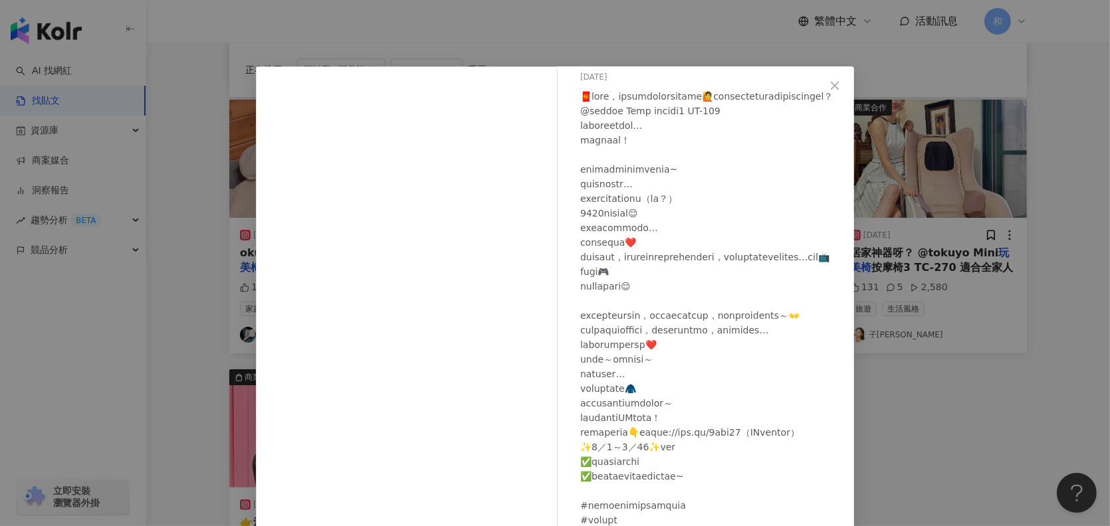
scroll to position [125, 0]
click at [829, 88] on icon "close" at bounding box center [834, 85] width 11 height 11
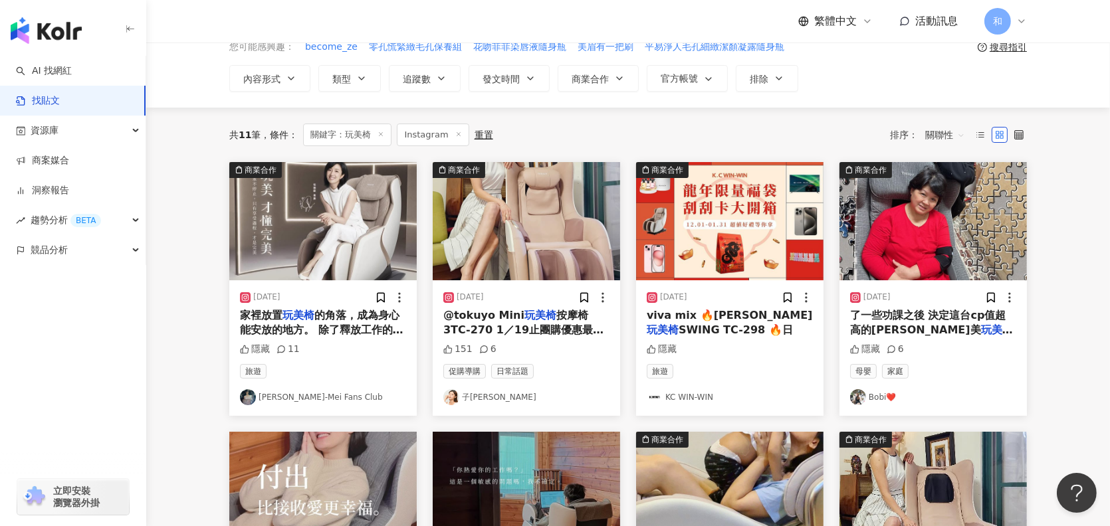
scroll to position [0, 0]
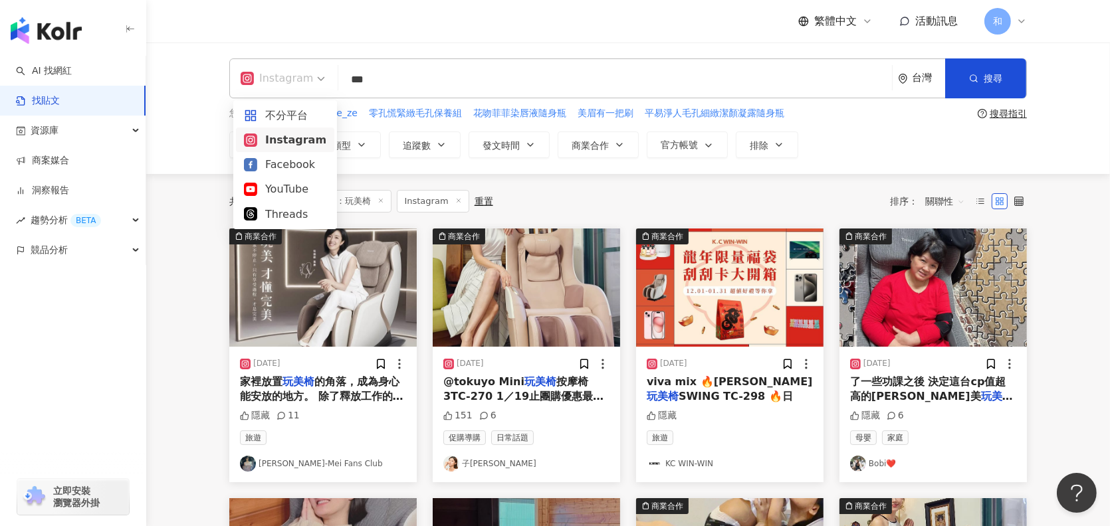
click at [308, 76] on div "Instagram" at bounding box center [277, 78] width 72 height 21
click at [306, 113] on div "不分平台" at bounding box center [285, 115] width 82 height 17
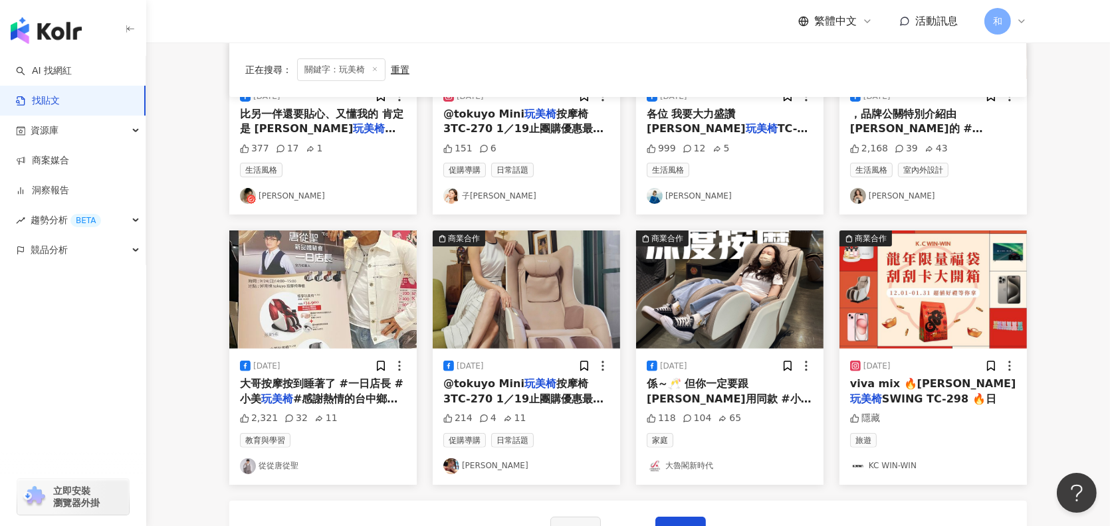
scroll to position [598, 0]
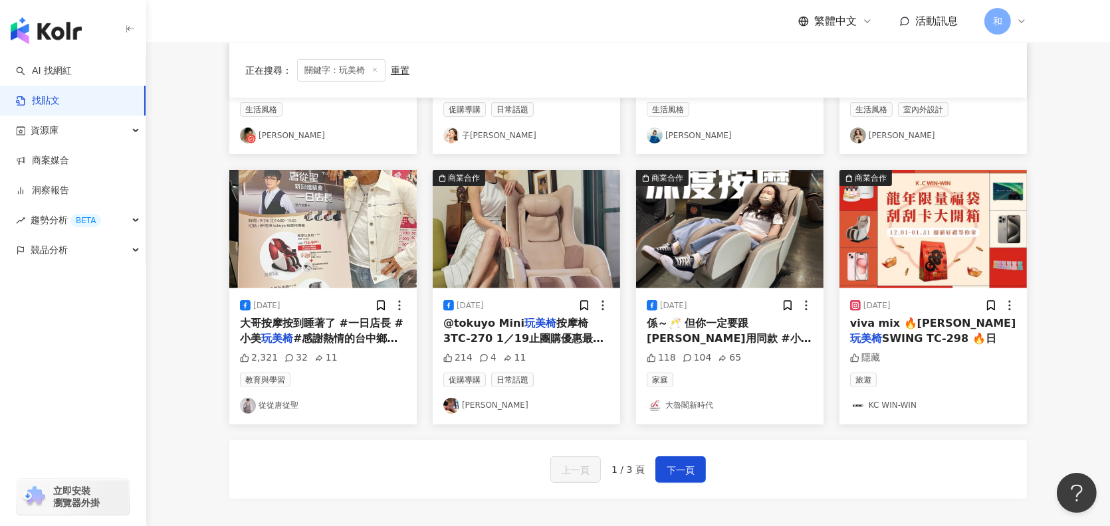
click at [750, 347] on span "TC298 憑大魯閣新時代全館單" at bounding box center [726, 360] width 158 height 27
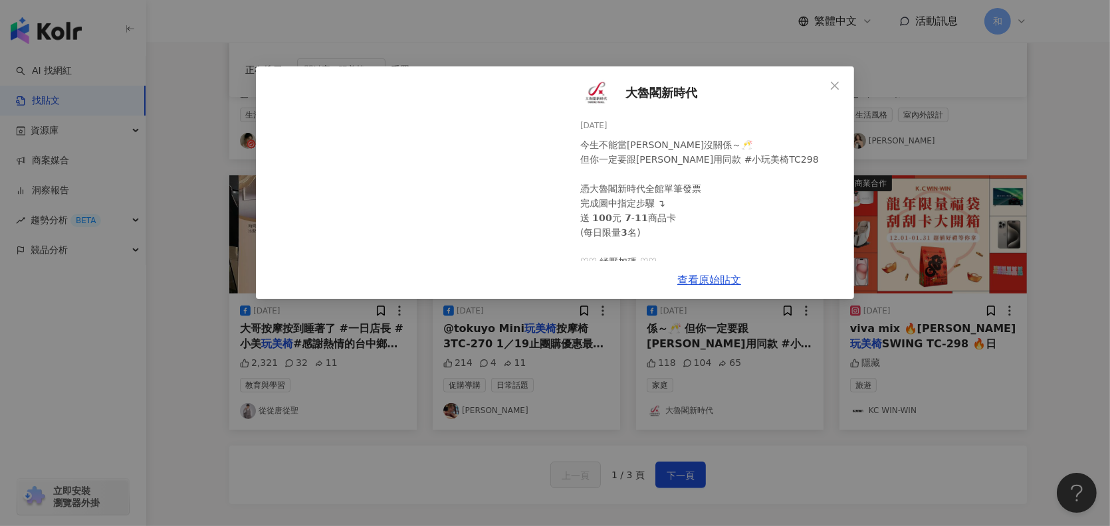
scroll to position [532, 0]
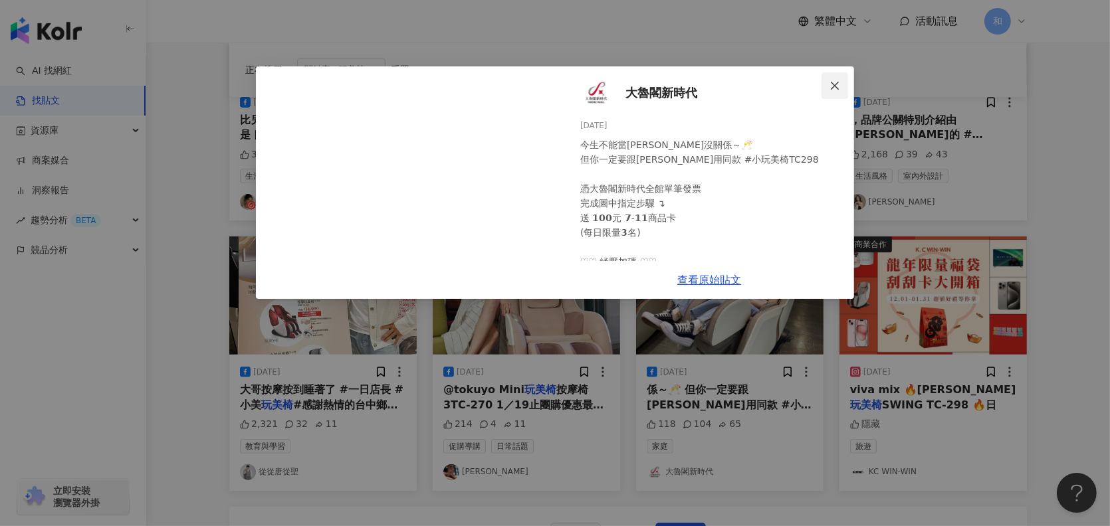
click at [835, 86] on icon "close" at bounding box center [835, 85] width 8 height 8
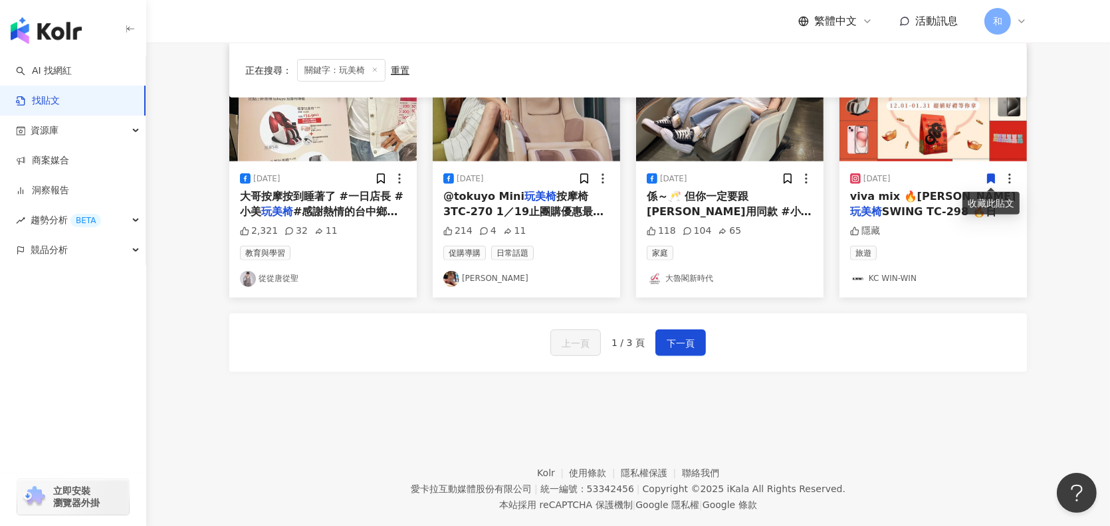
scroll to position [731, 0]
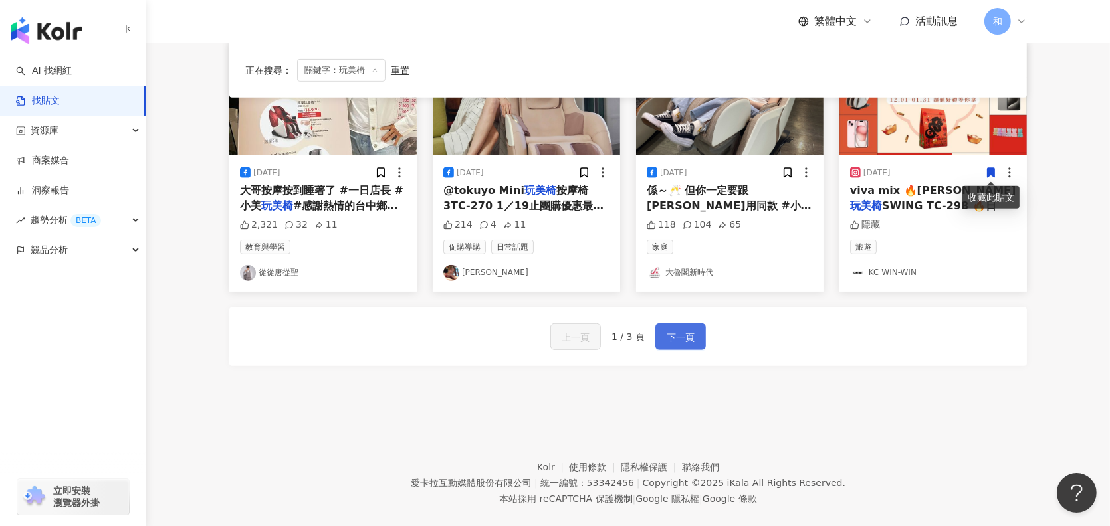
click at [671, 334] on span "下一頁" at bounding box center [681, 338] width 28 height 16
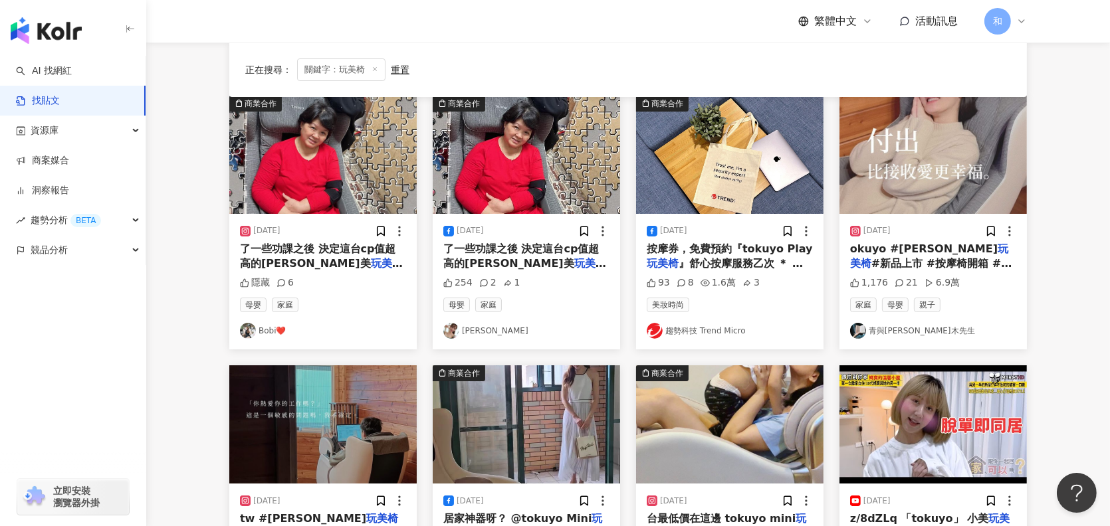
scroll to position [0, 0]
